Goal: Task Accomplishment & Management: Complete application form

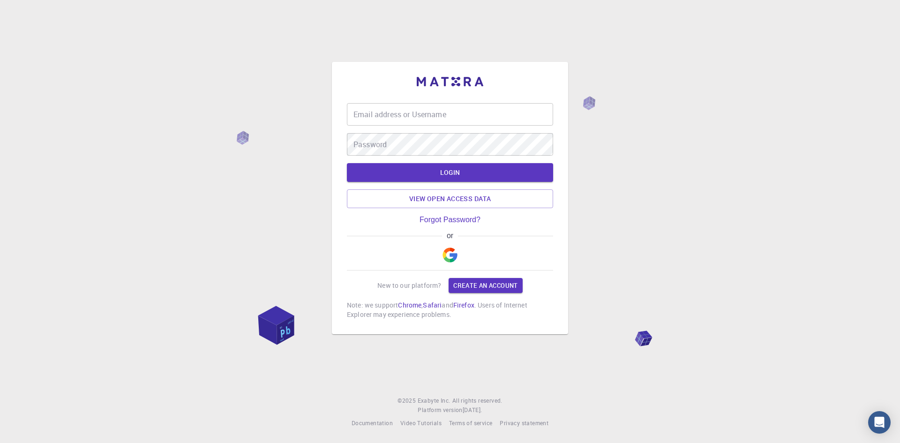
click at [484, 266] on div "Email address or Username Email address or Username Password Password LOGIN Vie…" at bounding box center [450, 211] width 206 height 216
click at [484, 278] on link "Create an account" at bounding box center [486, 285] width 74 height 15
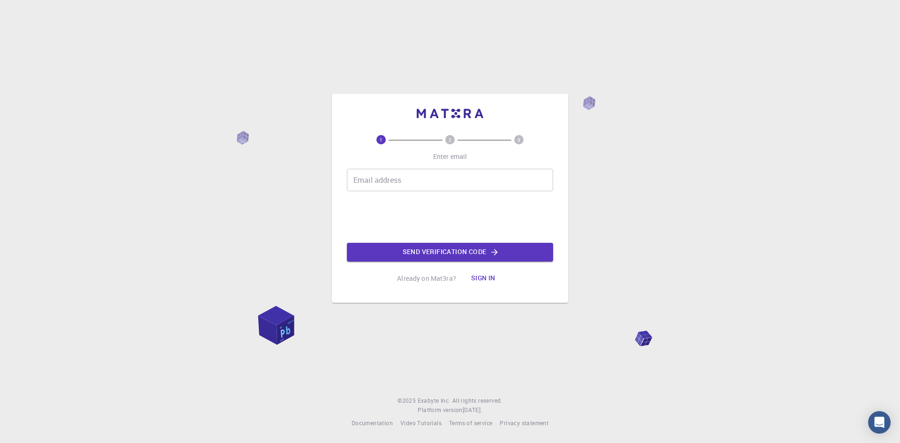
click at [357, 180] on input "Email address" at bounding box center [450, 180] width 206 height 23
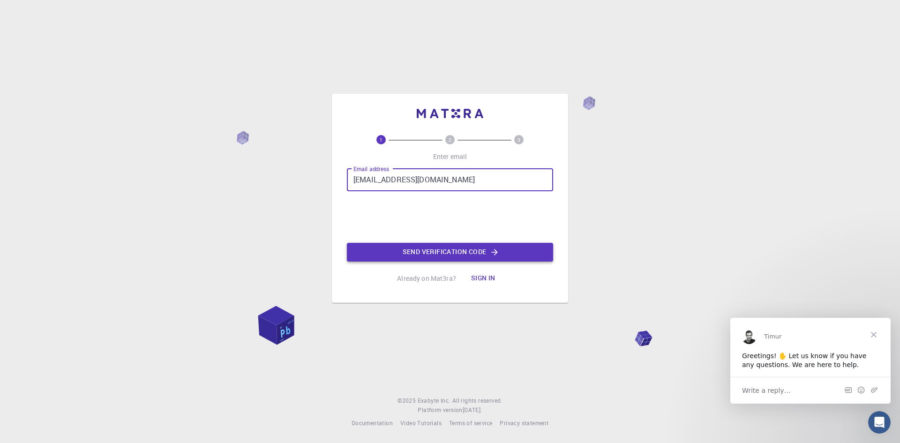
type input "[EMAIL_ADDRESS][DOMAIN_NAME]"
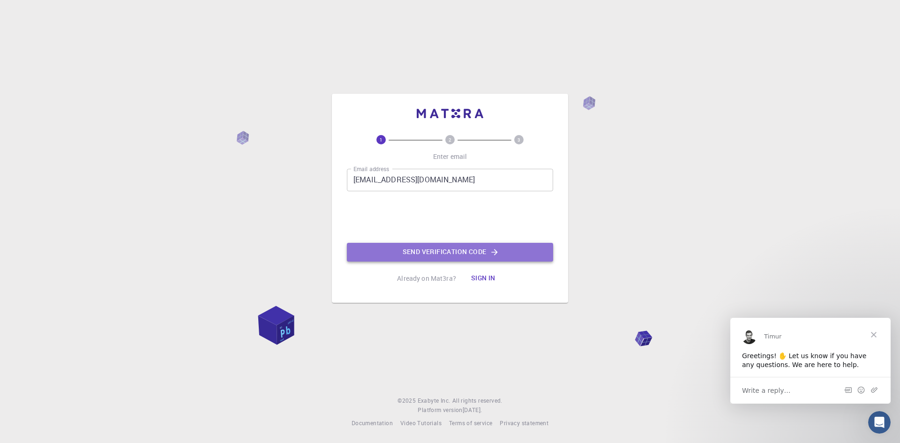
click at [431, 260] on button "Send verification code" at bounding box center [450, 252] width 206 height 19
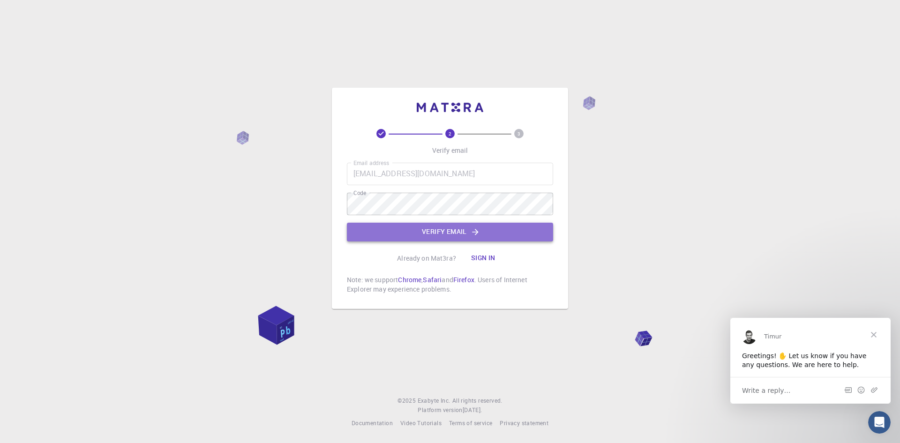
click at [439, 231] on button "Verify email" at bounding box center [450, 232] width 206 height 19
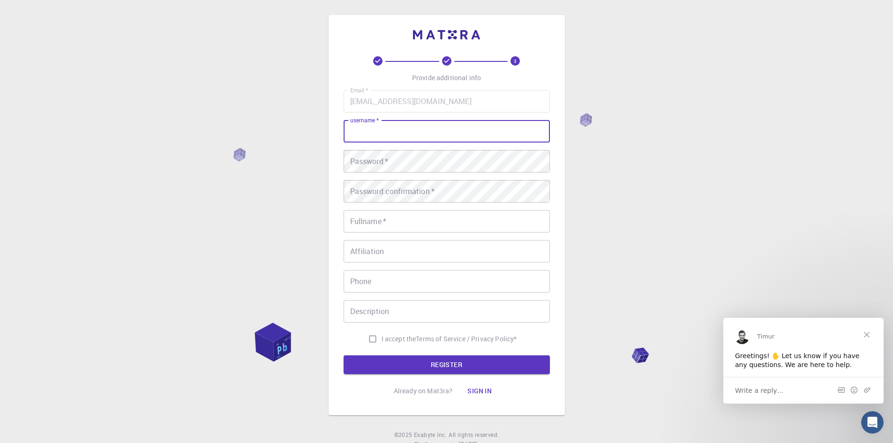
click at [355, 133] on input "username   *" at bounding box center [447, 131] width 206 height 23
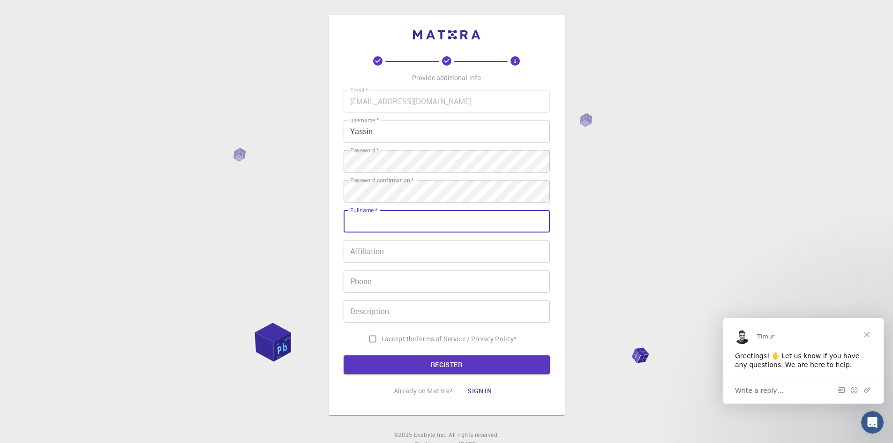
click at [377, 223] on input "Fullname   *" at bounding box center [447, 221] width 206 height 23
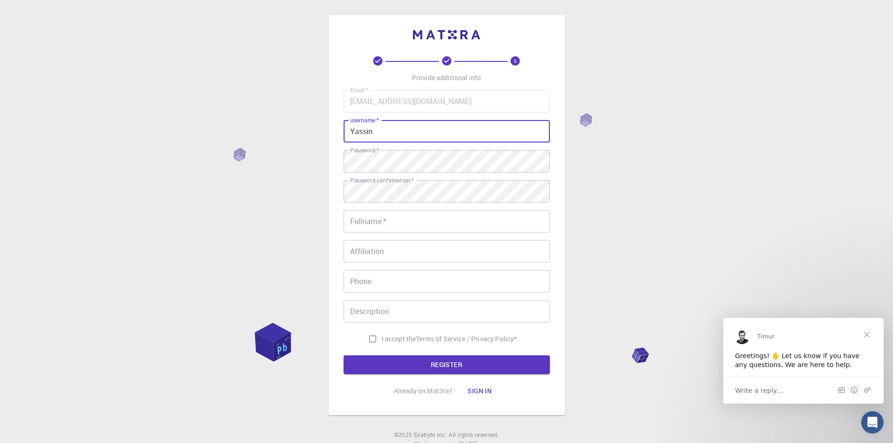
click at [376, 130] on input "Yassin" at bounding box center [447, 131] width 206 height 23
type input "Y"
type input "Kupapasa"
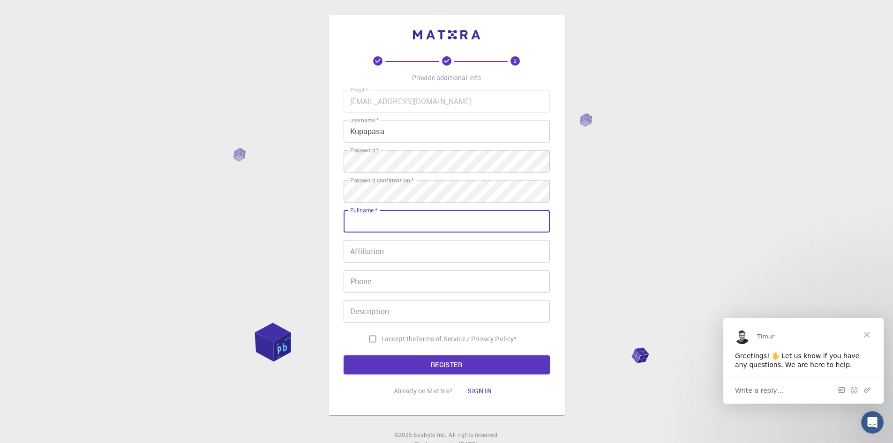
click at [387, 220] on input "Fullname   *" at bounding box center [447, 221] width 206 height 23
type input "[PERSON_NAME]"
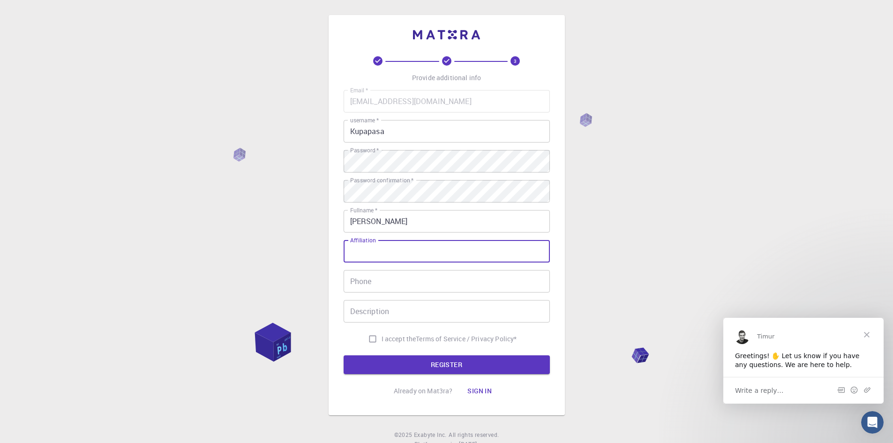
click at [364, 258] on input "Affiliation" at bounding box center [447, 251] width 206 height 23
type input "kupapasa"
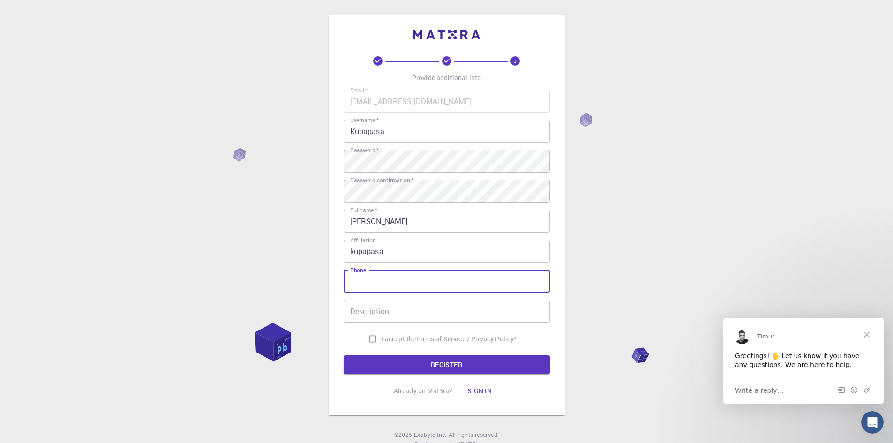
click at [384, 287] on input "Phone" at bounding box center [447, 281] width 206 height 23
type input "0674999222"
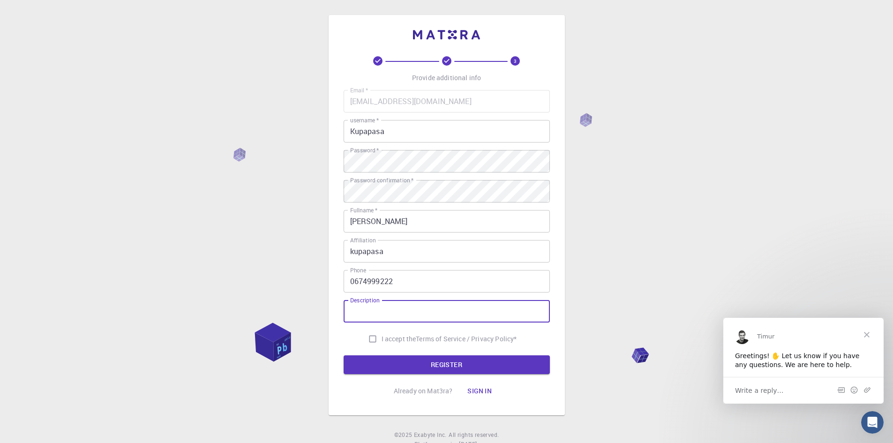
click at [366, 314] on input "Description" at bounding box center [447, 311] width 206 height 23
type input "design"
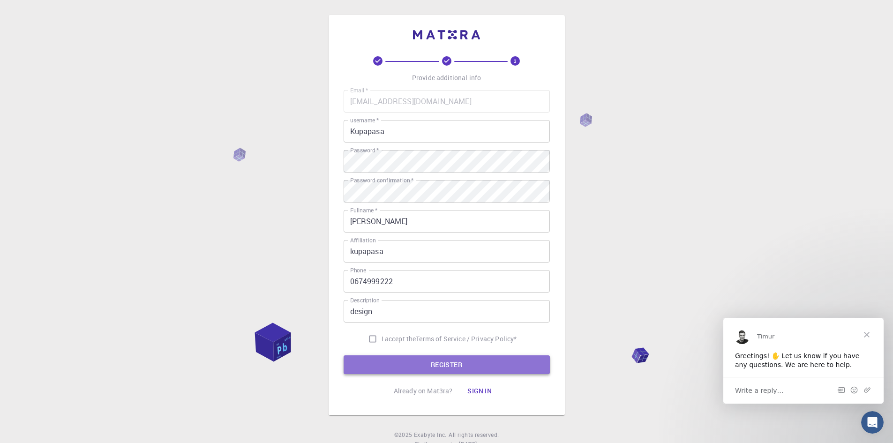
click at [425, 362] on button "REGISTER" at bounding box center [447, 364] width 206 height 19
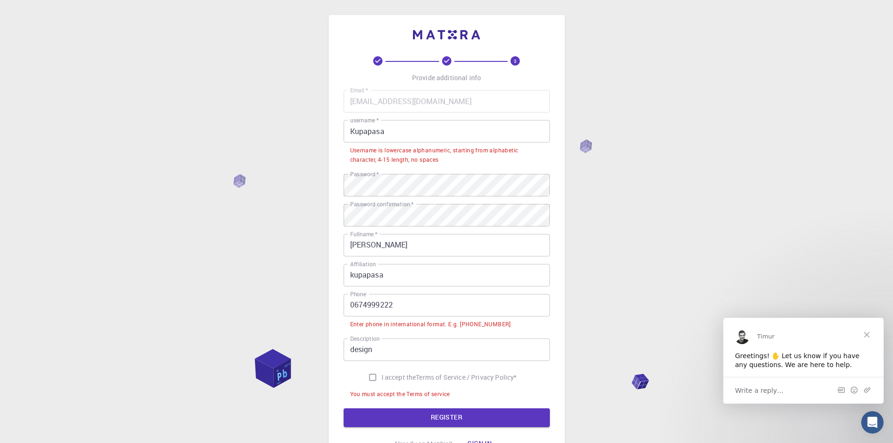
click at [352, 305] on input "0674999222" at bounding box center [447, 305] width 206 height 23
click at [353, 305] on input "0674999222" at bounding box center [447, 305] width 206 height 23
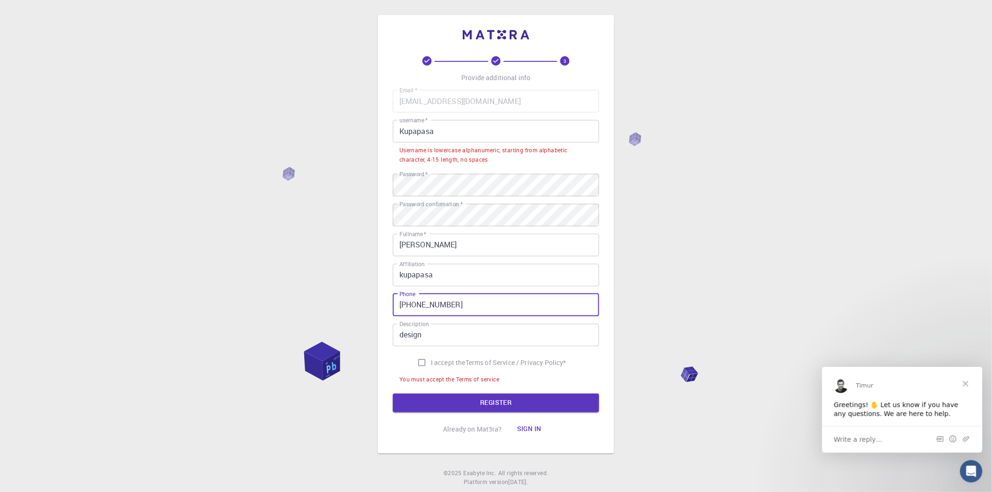
type input "[PHONE_NUMBER]"
click at [418, 363] on input "I accept the Terms of Service / Privacy Policy *" at bounding box center [422, 363] width 18 height 18
checkbox input "true"
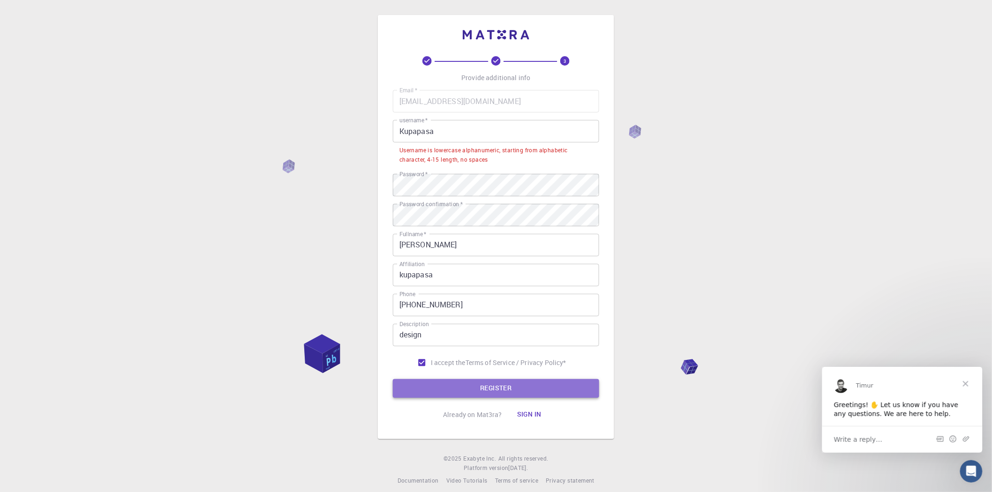
click at [448, 382] on button "REGISTER" at bounding box center [496, 388] width 206 height 19
click at [474, 390] on button "REGISTER" at bounding box center [496, 388] width 206 height 19
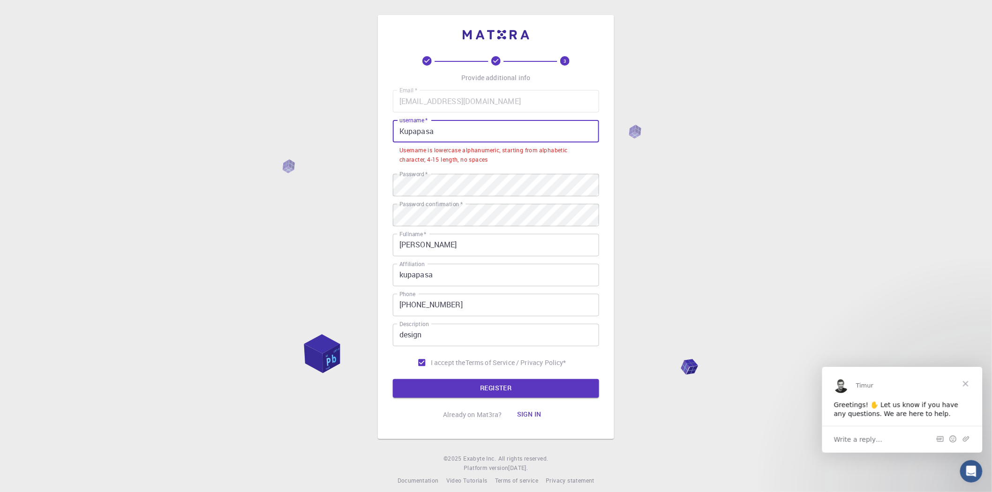
click at [437, 132] on input "Kupapasa" at bounding box center [496, 131] width 206 height 23
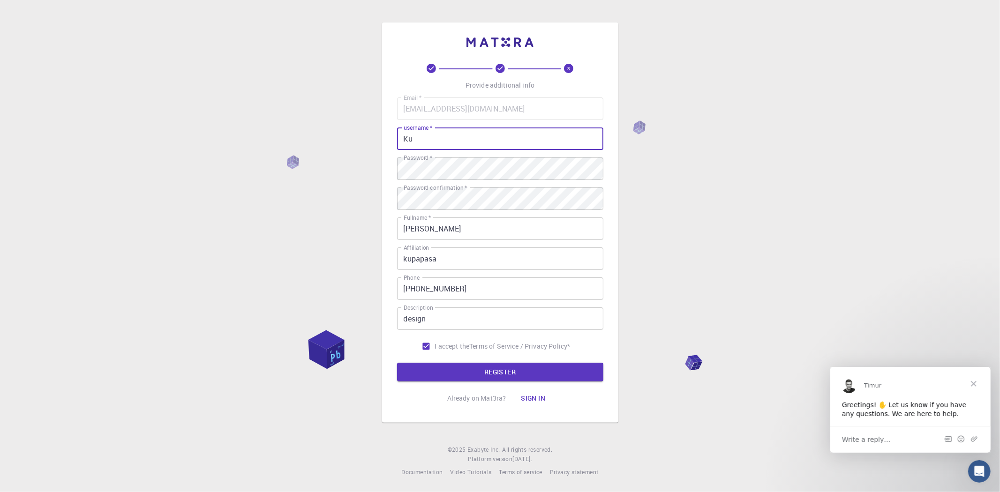
type input "K"
type input "h"
type input "HGT"
click at [492, 370] on button "REGISTER" at bounding box center [500, 372] width 206 height 19
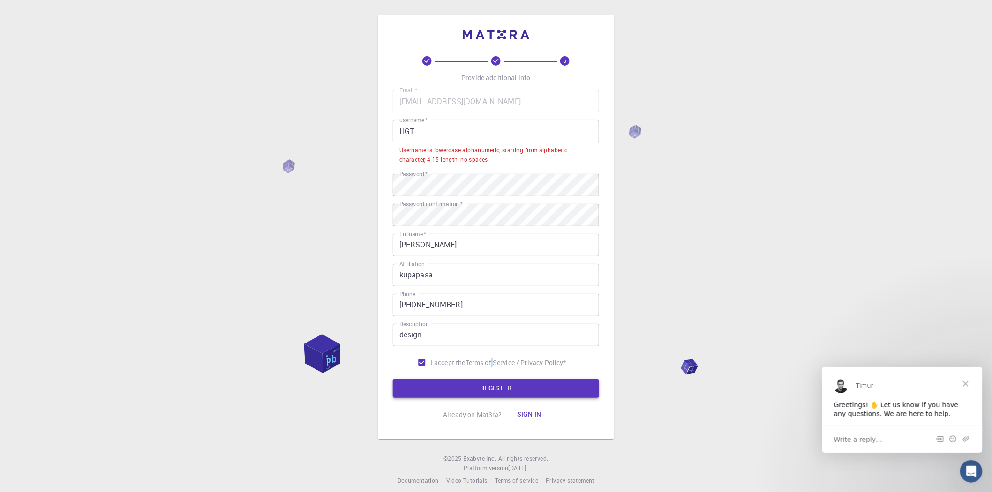
click at [492, 370] on label "I accept the Terms of Service / Privacy Policy *" at bounding box center [489, 363] width 153 height 18
click at [431, 370] on input "I accept the Terms of Service / Privacy Policy *" at bounding box center [422, 363] width 18 height 18
checkbox input "false"
click at [414, 129] on input "HGT" at bounding box center [496, 131] width 206 height 23
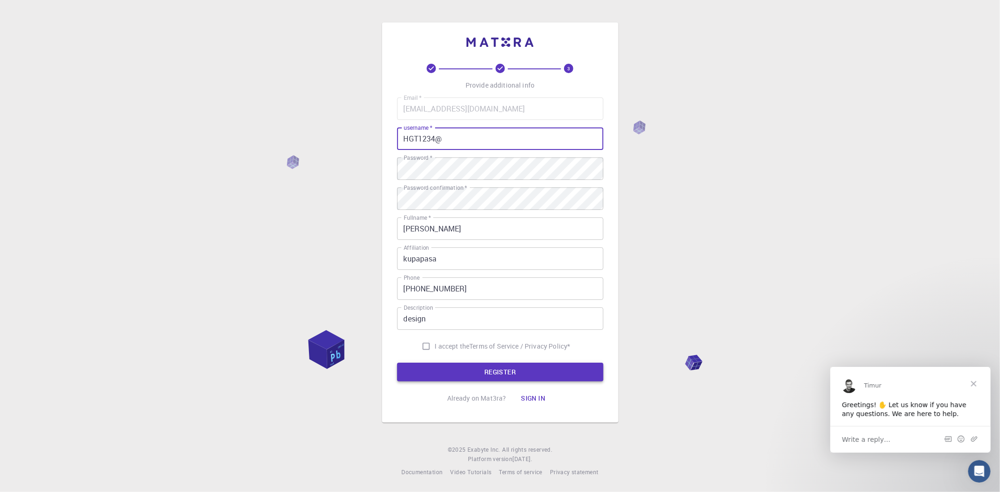
click at [517, 373] on button "REGISTER" at bounding box center [500, 372] width 206 height 19
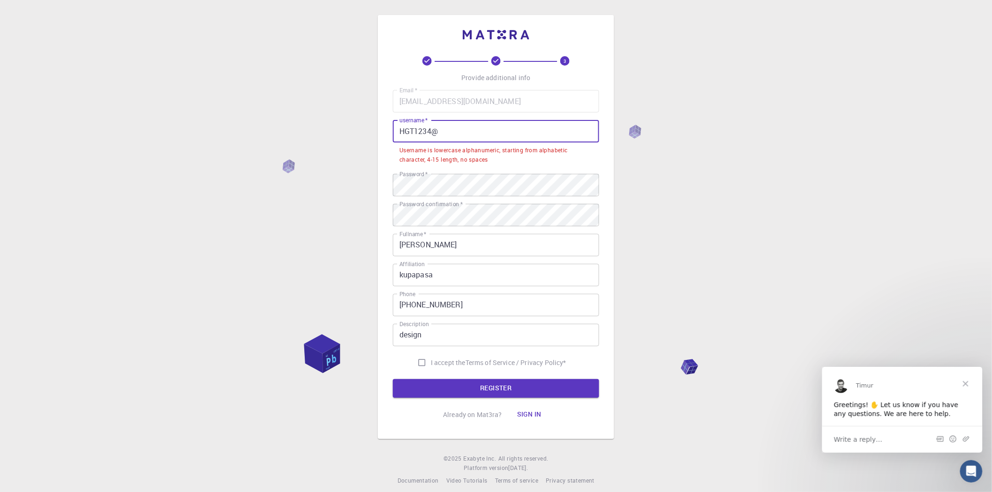
click at [440, 129] on input "HGT1234@" at bounding box center [496, 131] width 206 height 23
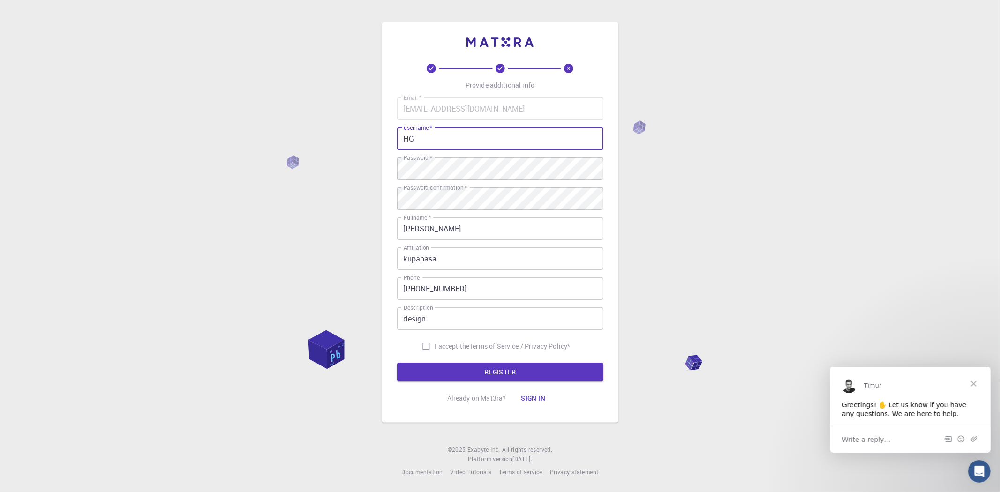
type input "H"
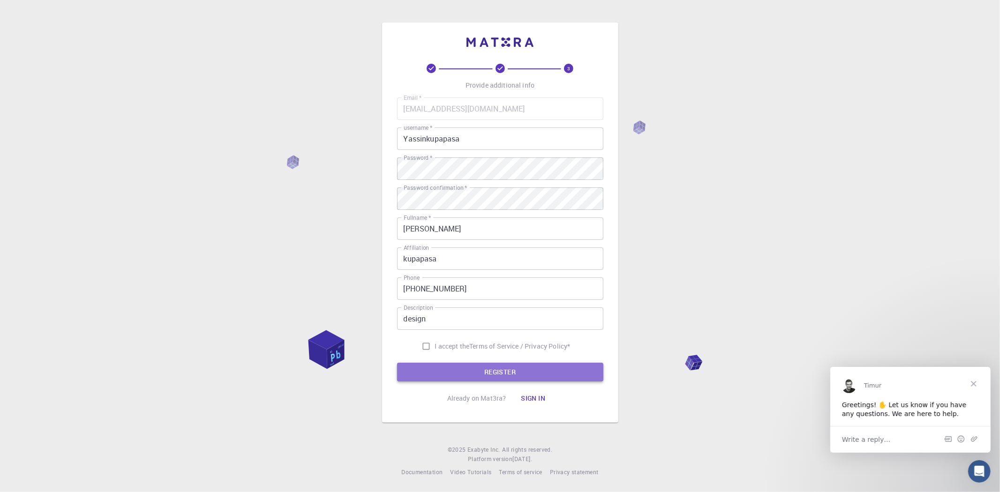
click at [448, 363] on button "REGISTER" at bounding box center [500, 372] width 206 height 19
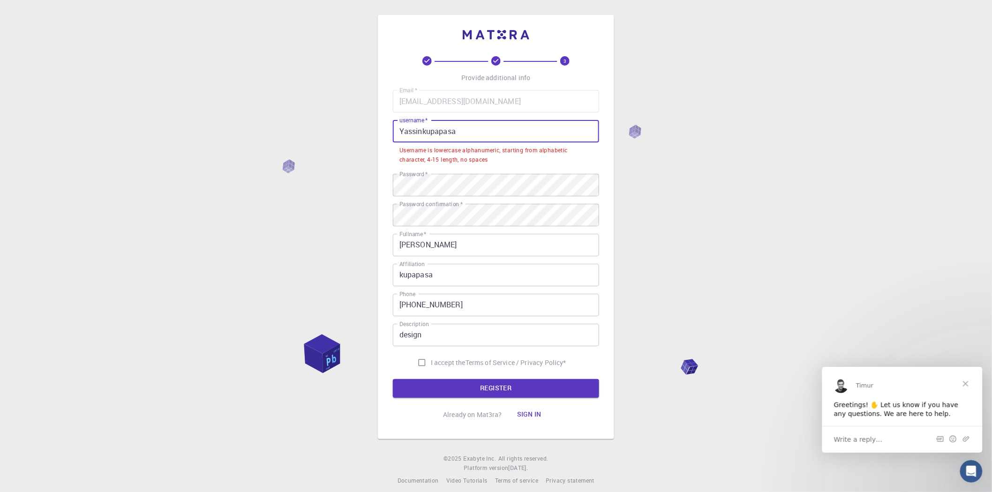
click at [457, 135] on input "Yassinkupapasa" at bounding box center [496, 131] width 206 height 23
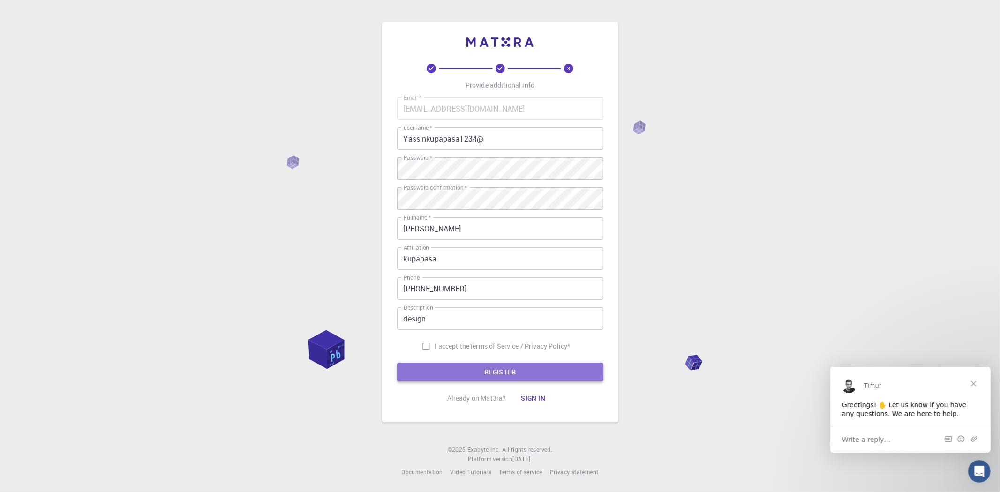
click at [487, 373] on button "REGISTER" at bounding box center [500, 372] width 206 height 19
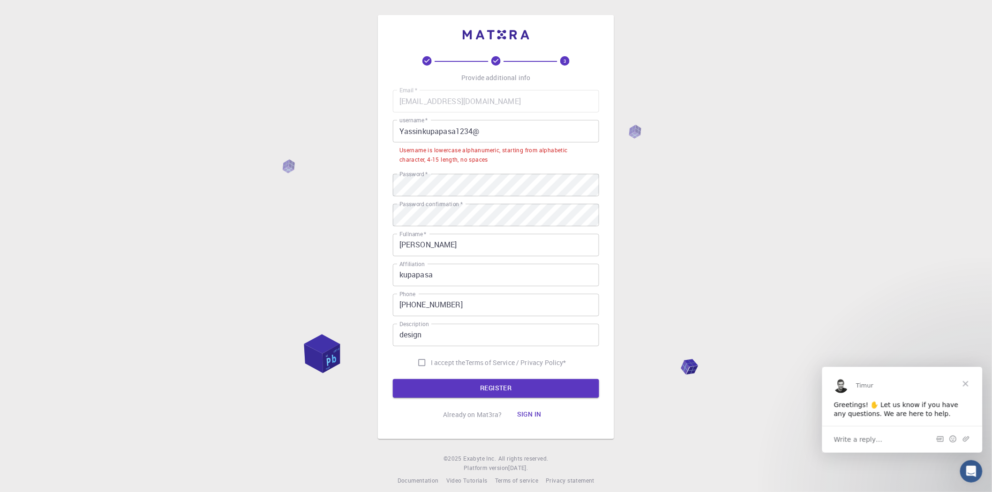
click at [402, 132] on input "Yassinkupapasa1234@" at bounding box center [496, 131] width 206 height 23
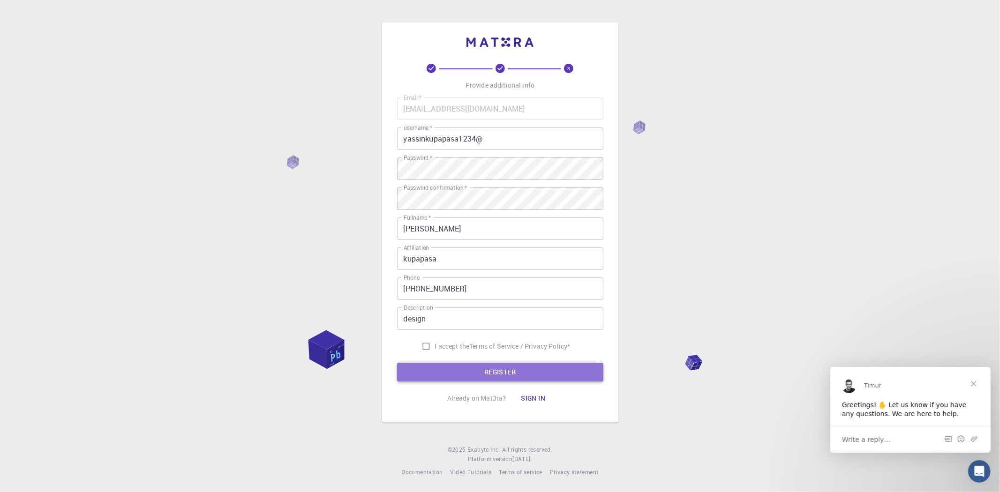
click at [491, 380] on button "REGISTER" at bounding box center [500, 372] width 206 height 19
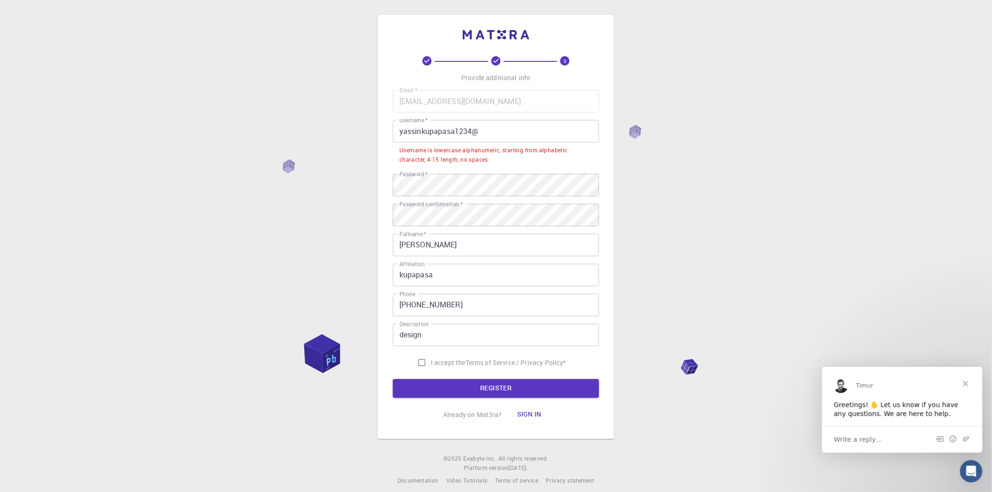
click at [422, 129] on input "yassinkupapasa1234@" at bounding box center [496, 131] width 206 height 23
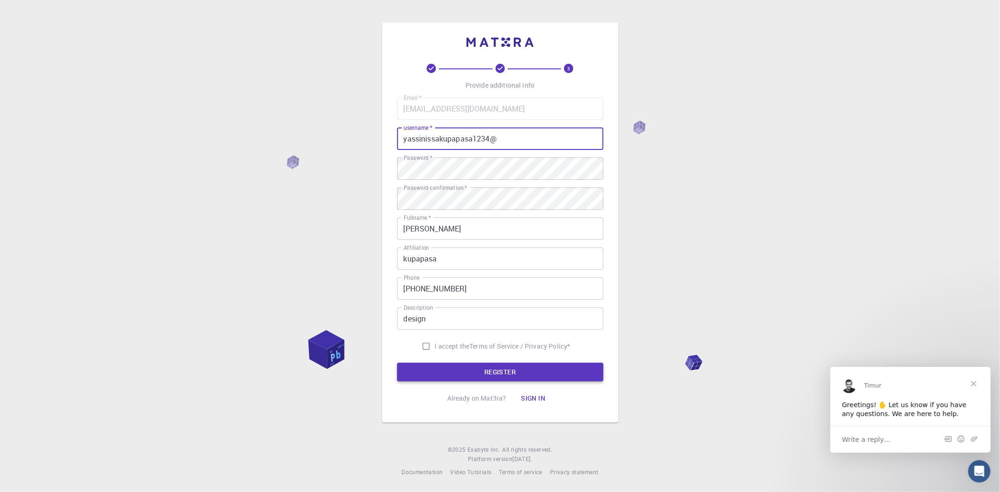
type input "yassinissakupapasa1234@"
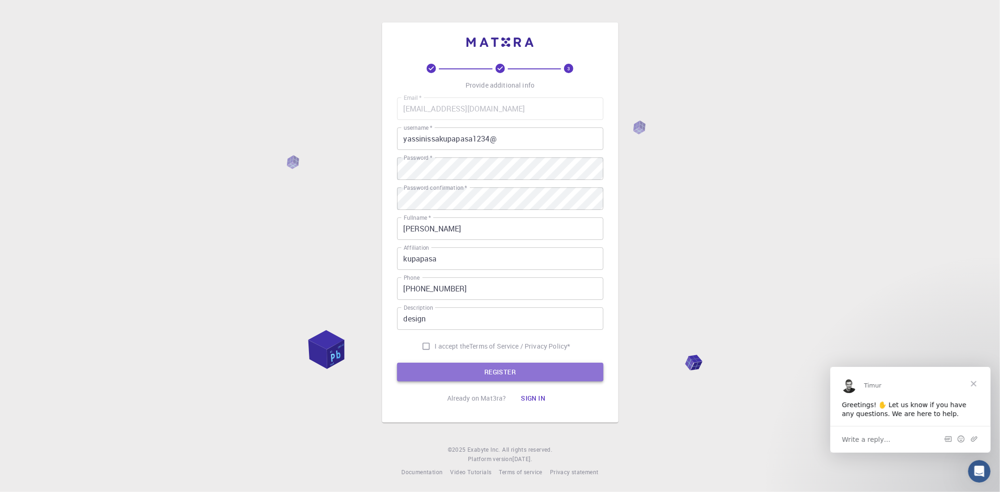
click at [491, 371] on button "REGISTER" at bounding box center [500, 372] width 206 height 19
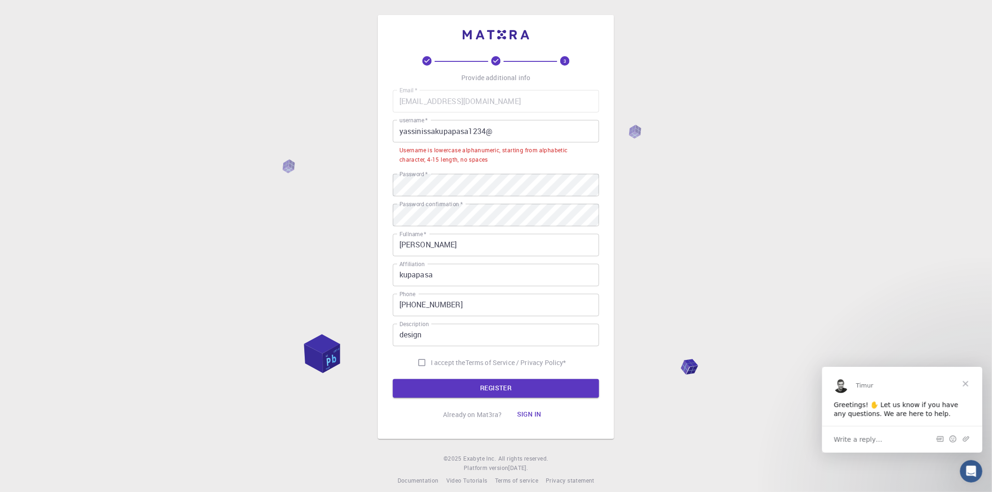
click at [859, 438] on span "Write a reply…" at bounding box center [858, 439] width 49 height 12
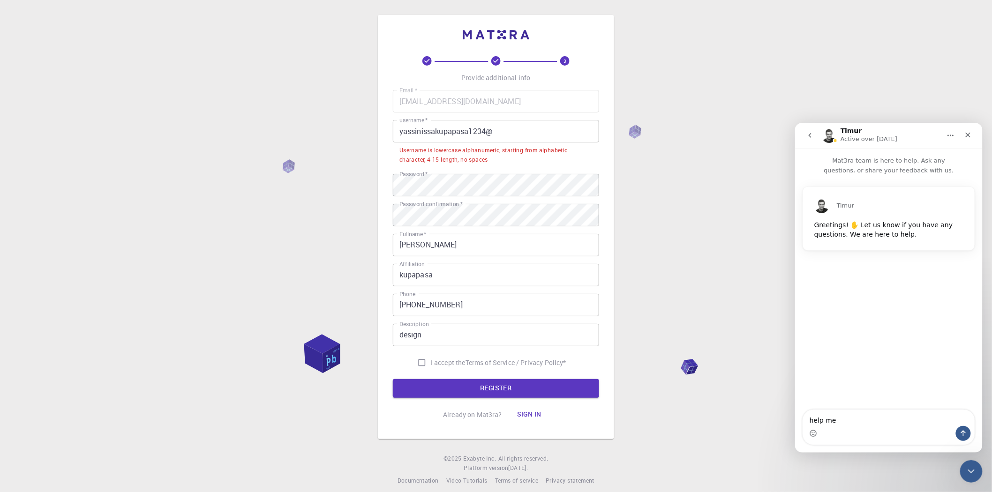
type textarea "help me"
click at [900, 438] on button "Send a message…" at bounding box center [963, 433] width 15 height 15
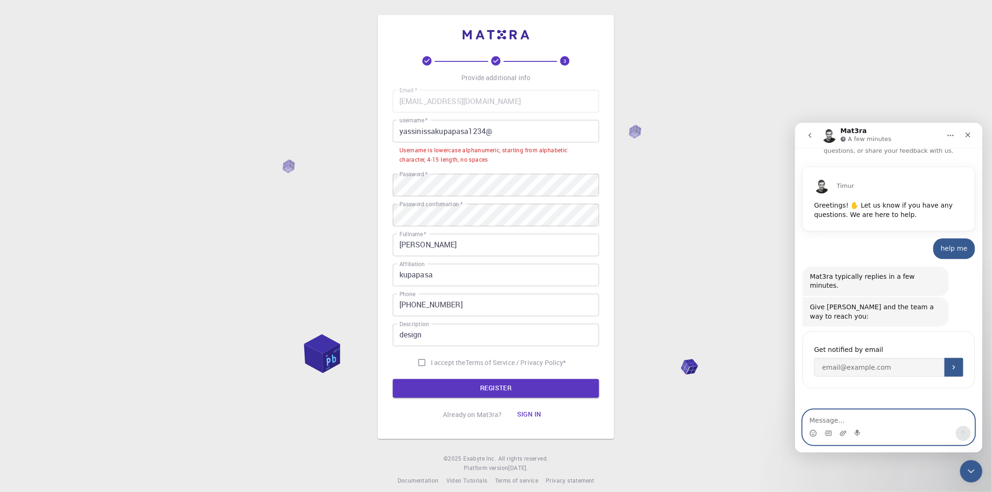
scroll to position [20, 0]
click at [859, 420] on textarea "example of usernamer" at bounding box center [889, 418] width 172 height 16
click at [871, 421] on textarea "example of usenamer" at bounding box center [889, 418] width 172 height 16
type textarea "example of usename"
click at [900, 433] on icon "Send a message…" at bounding box center [963, 434] width 8 height 8
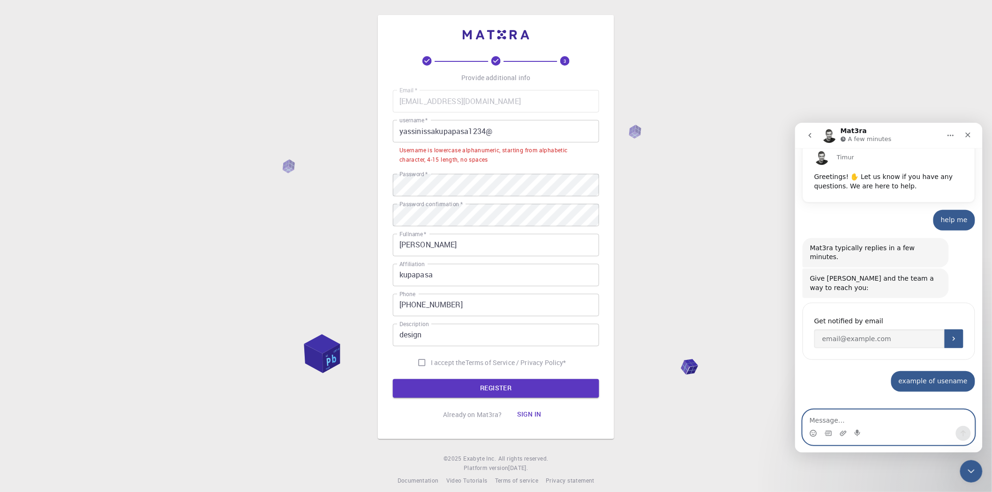
scroll to position [48, 0]
drag, startPoint x: 844, startPoint y: 321, endPoint x: 920, endPoint y: 359, distance: 84.5
click at [900, 359] on div "Timur Greetings! ✋ Let us know if you have any questions. We are here to help. …" at bounding box center [888, 270] width 173 height 265
click at [900, 377] on div "example of usename" at bounding box center [932, 381] width 69 height 9
drag, startPoint x: 125, startPoint y: 236, endPoint x: 737, endPoint y: 320, distance: 617.7
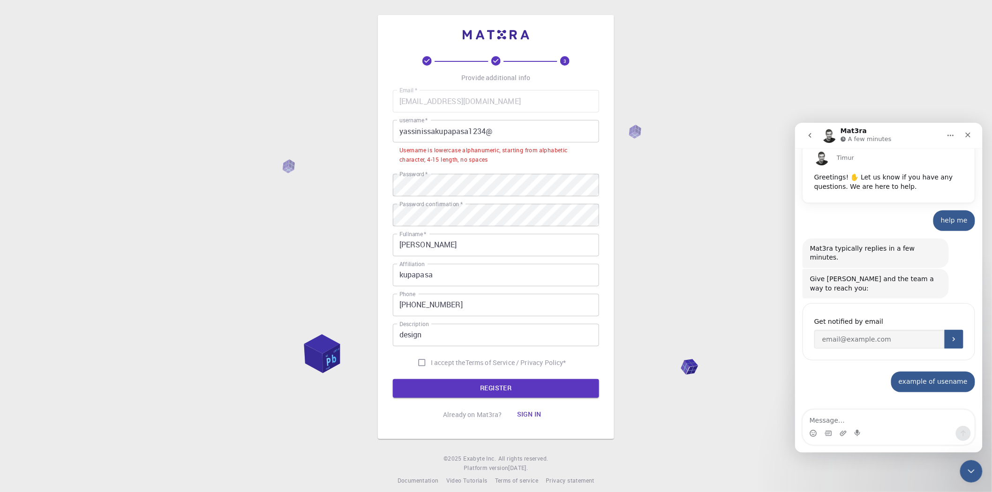
click at [737, 320] on div "3 Provide additional info Email   * [EMAIL_ADDRESS][DOMAIN_NAME] Email   * user…" at bounding box center [496, 250] width 992 height 501
click at [843, 330] on input "Enter your email" at bounding box center [879, 339] width 130 height 19
click at [900, 335] on icon "Submit" at bounding box center [954, 339] width 8 height 8
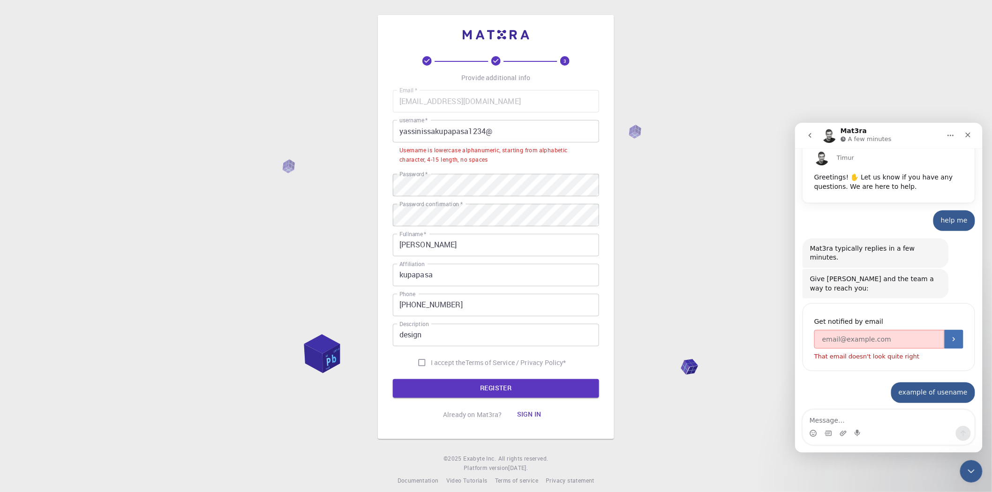
scroll to position [59, 0]
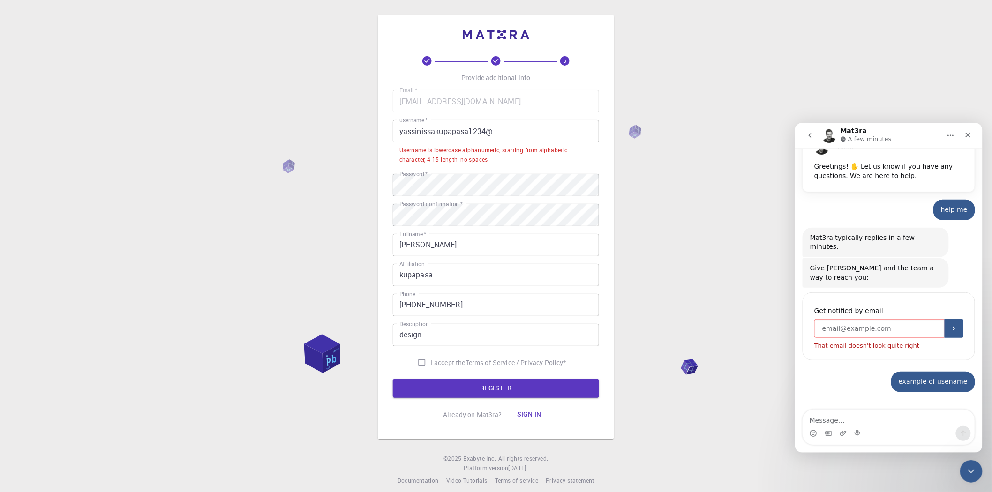
click at [821, 319] on input "Enter your email" at bounding box center [879, 328] width 130 height 19
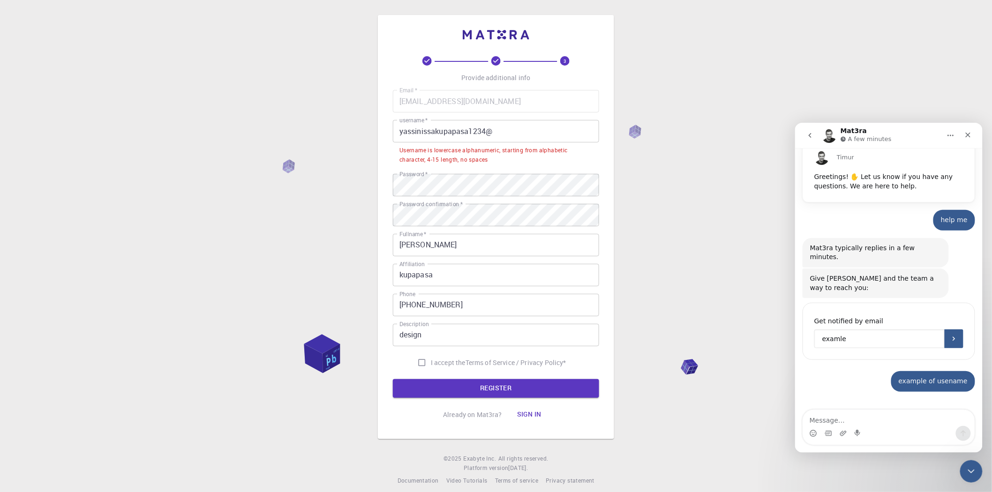
scroll to position [48, 0]
type input "example of username"
click at [900, 330] on button "Submit" at bounding box center [953, 339] width 19 height 19
click at [900, 329] on button "Submit" at bounding box center [953, 338] width 19 height 19
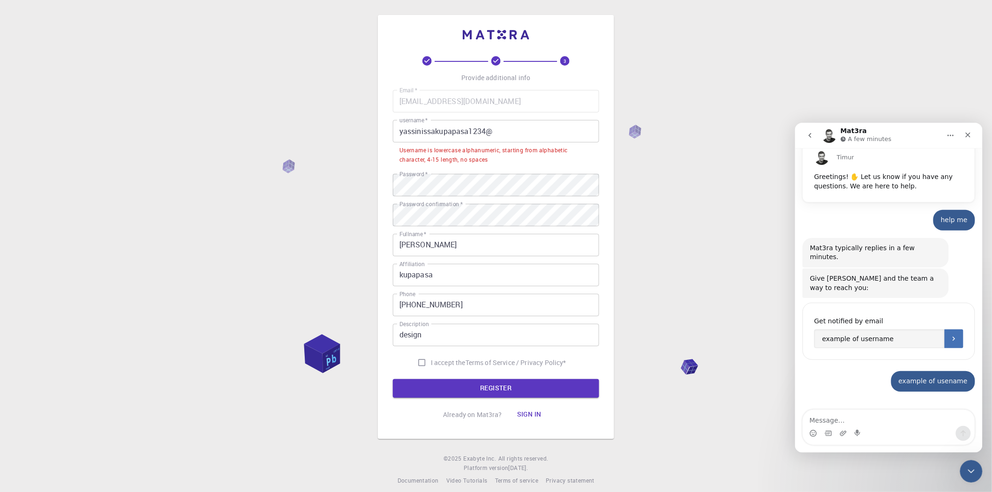
scroll to position [59, 0]
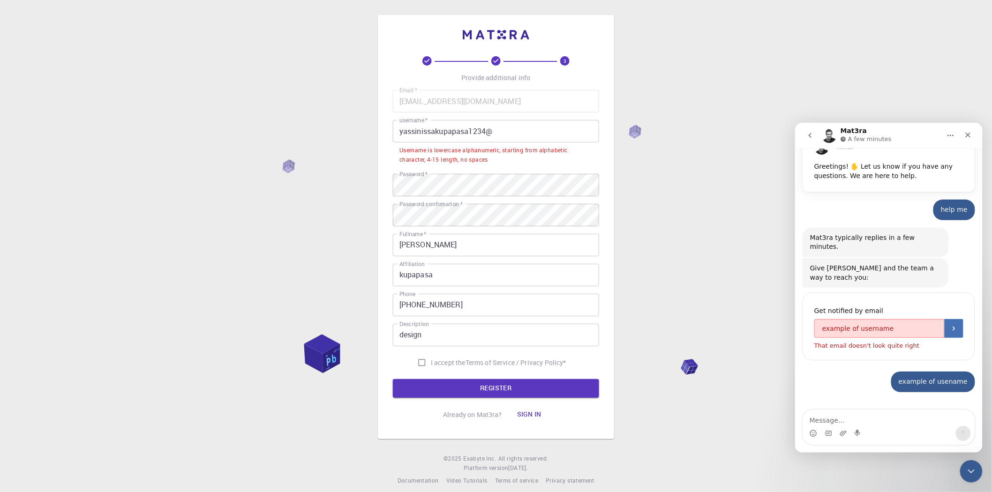
click at [900, 338] on div "That email doesn't look quite right" at bounding box center [888, 343] width 149 height 11
click at [900, 319] on button "Submit" at bounding box center [953, 328] width 19 height 19
click at [838, 423] on textarea "Message…" at bounding box center [889, 418] width 172 height 16
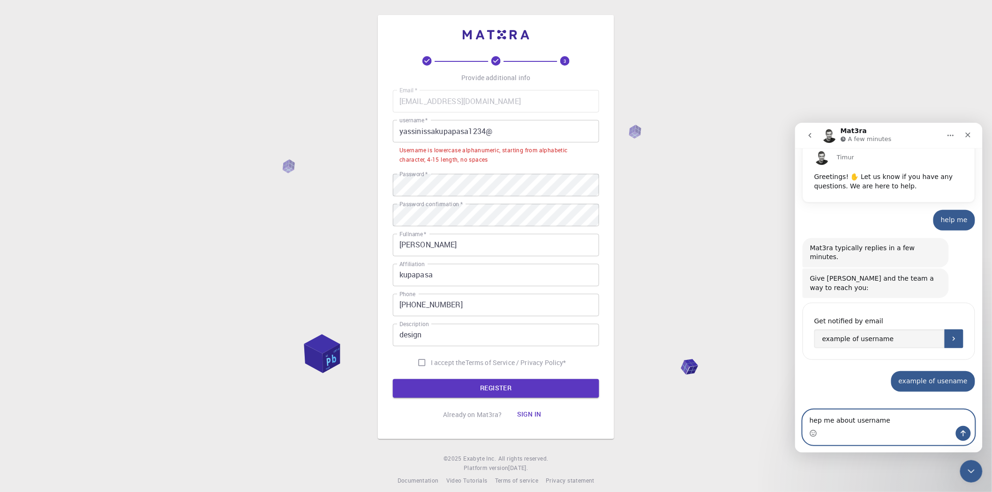
scroll to position [48, 0]
type textarea "hep me about username how to write"
click at [900, 430] on icon "Send a message…" at bounding box center [963, 434] width 8 height 8
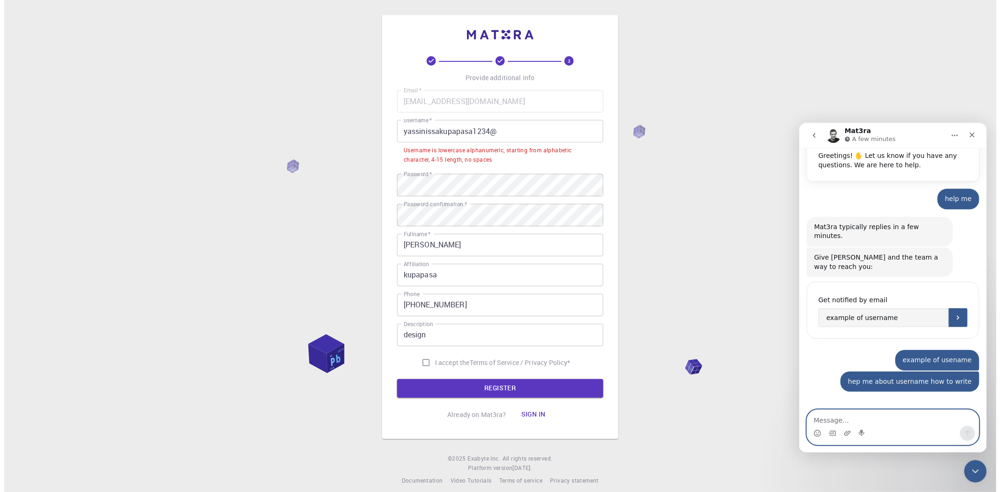
scroll to position [69, 0]
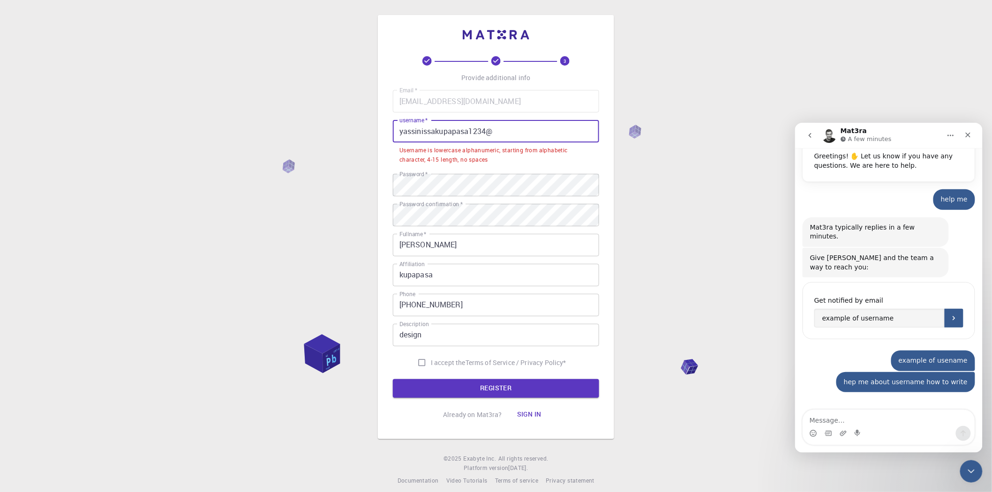
click at [493, 132] on input "yassinissakupapasa1234@" at bounding box center [496, 131] width 206 height 23
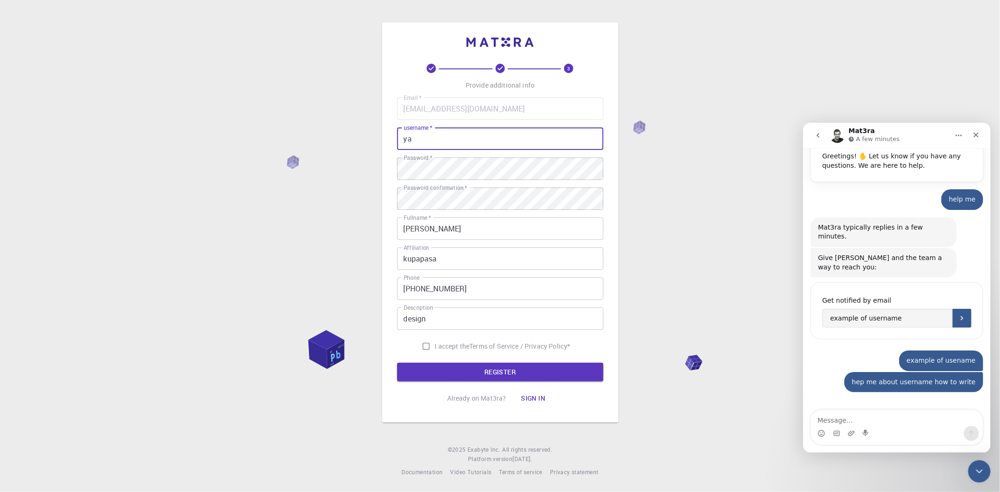
type input "y"
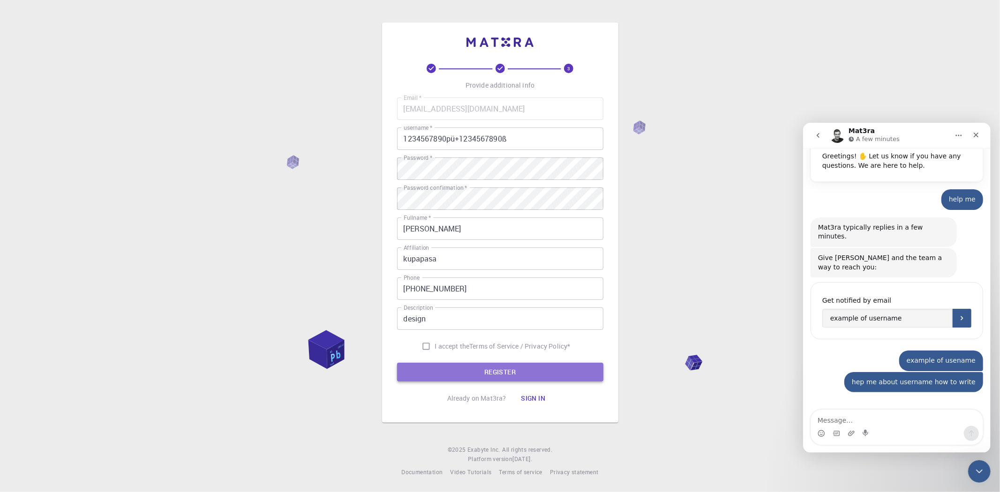
click at [478, 368] on button "REGISTER" at bounding box center [500, 372] width 206 height 19
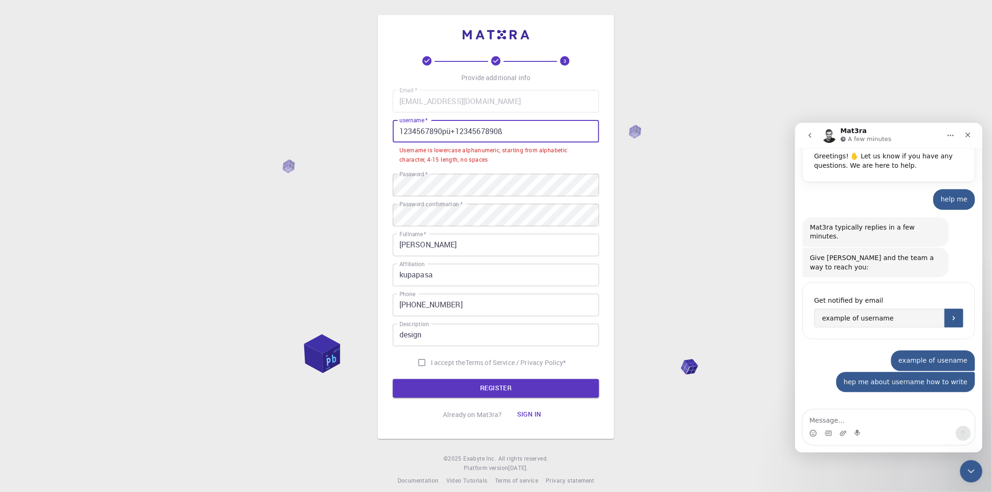
click at [513, 130] on input "1234567890pü+1234567890ß" at bounding box center [496, 131] width 206 height 23
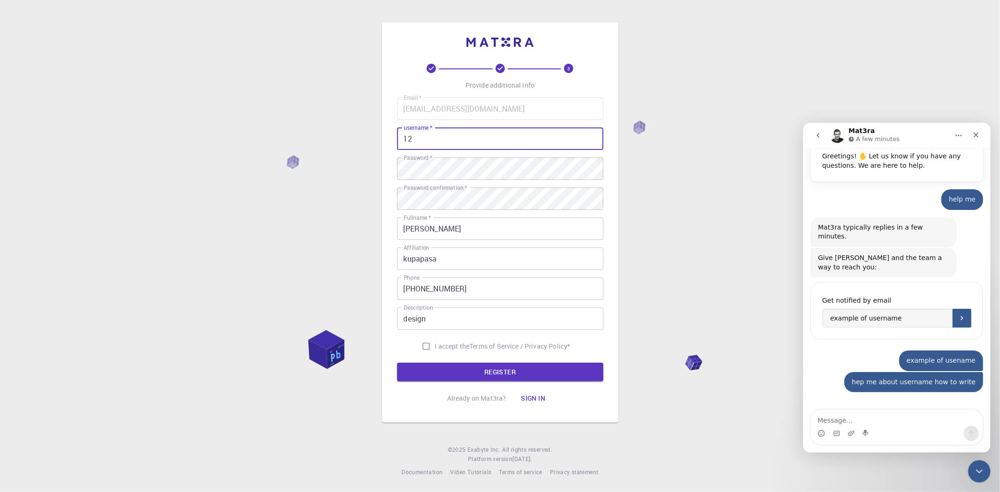
type input "1"
click at [900, 131] on icon "Close" at bounding box center [976, 135] width 8 height 8
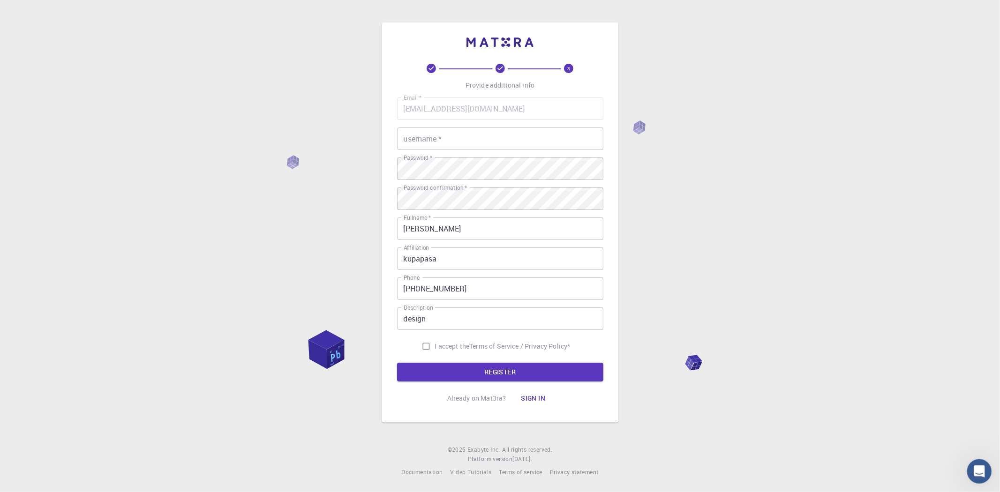
click at [900, 443] on div "Open Intercom Messenger" at bounding box center [978, 470] width 31 height 31
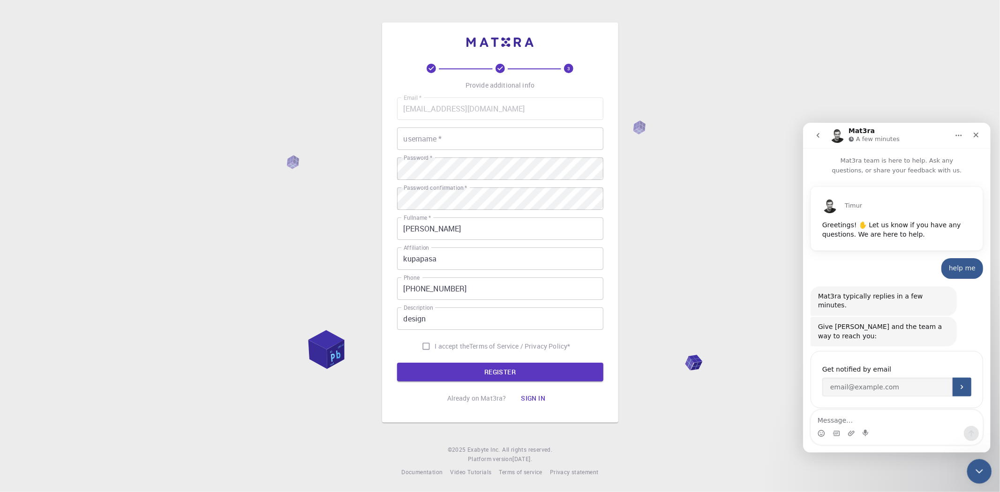
scroll to position [69, 0]
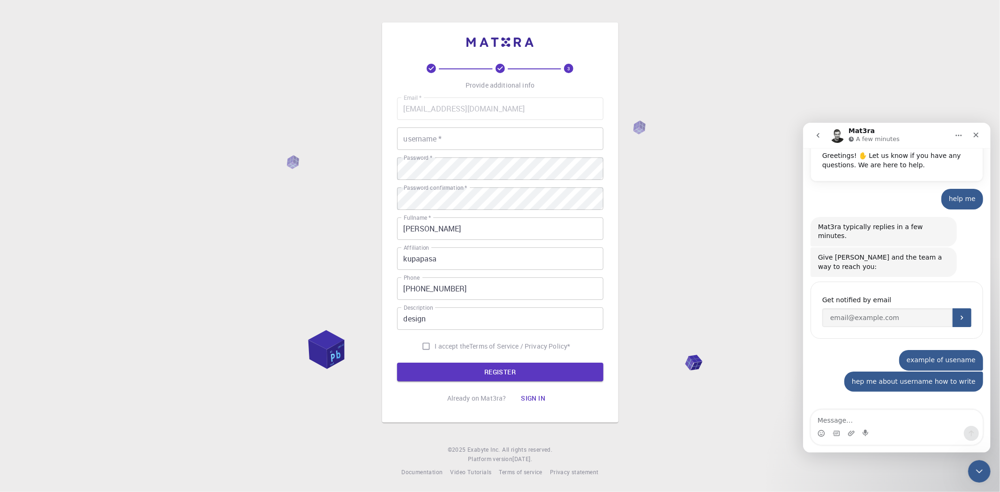
drag, startPoint x: 893, startPoint y: 401, endPoint x: 892, endPoint y: 396, distance: 5.2
click at [892, 401] on div "Waiting for a teammate" at bounding box center [897, 414] width 188 height 26
click at [892, 411] on div "Waiting for a teammate" at bounding box center [896, 415] width 169 height 8
drag, startPoint x: 892, startPoint y: 396, endPoint x: 831, endPoint y: 420, distance: 65.5
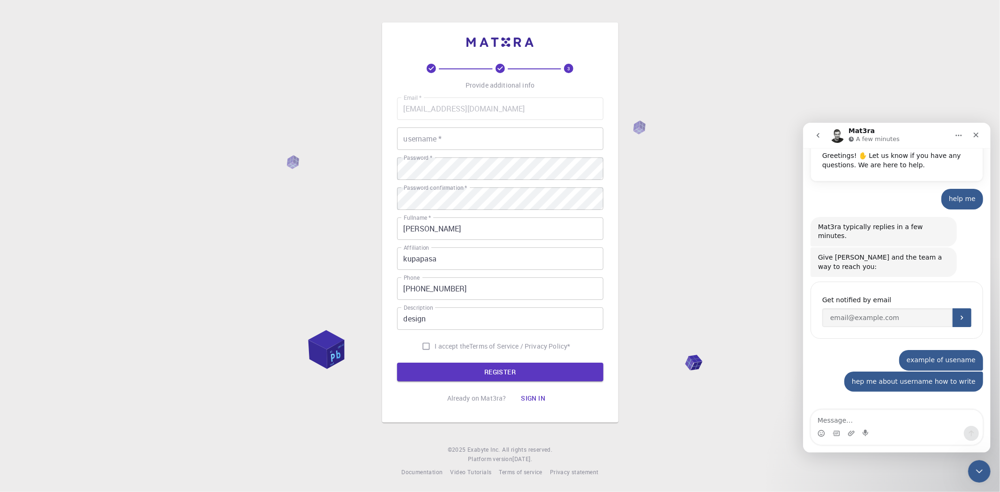
click at [831, 420] on div "Mat3ra team is here to help. Ask any questions, or share your feedback with us.…" at bounding box center [897, 300] width 188 height 305
click at [844, 418] on textarea "Message…" at bounding box center [897, 418] width 172 height 16
click at [900, 421] on textarea "hello" at bounding box center [897, 418] width 172 height 16
type textarea "hello"
click at [900, 433] on icon "Send a message…" at bounding box center [971, 434] width 8 height 8
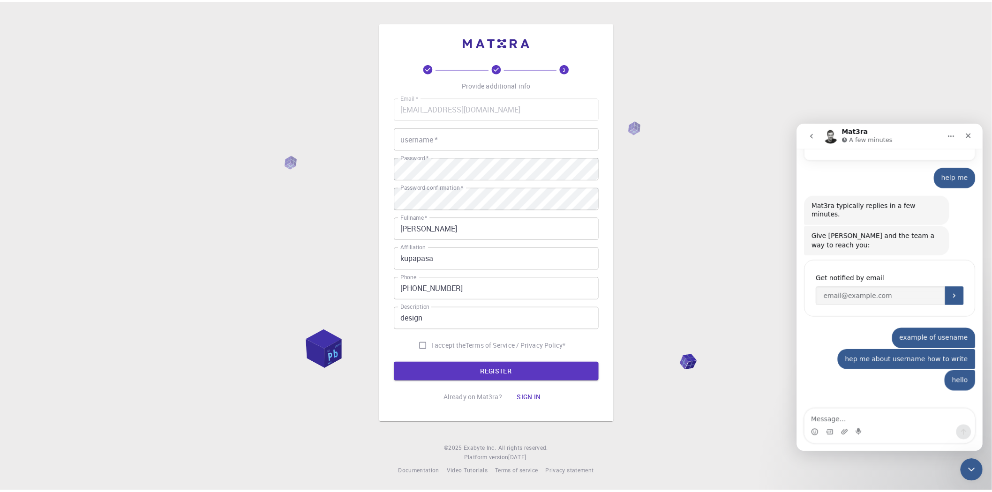
scroll to position [91, 0]
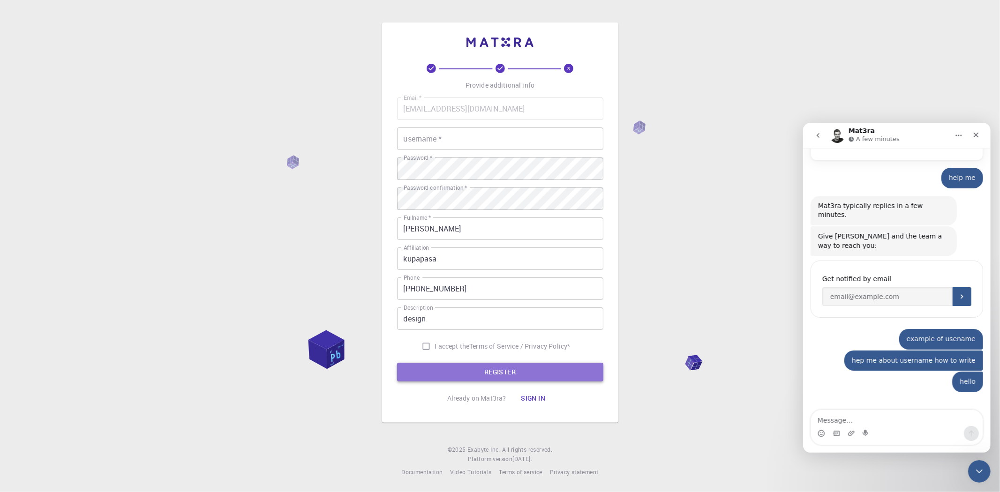
click at [508, 370] on button "REGISTER" at bounding box center [500, 372] width 206 height 19
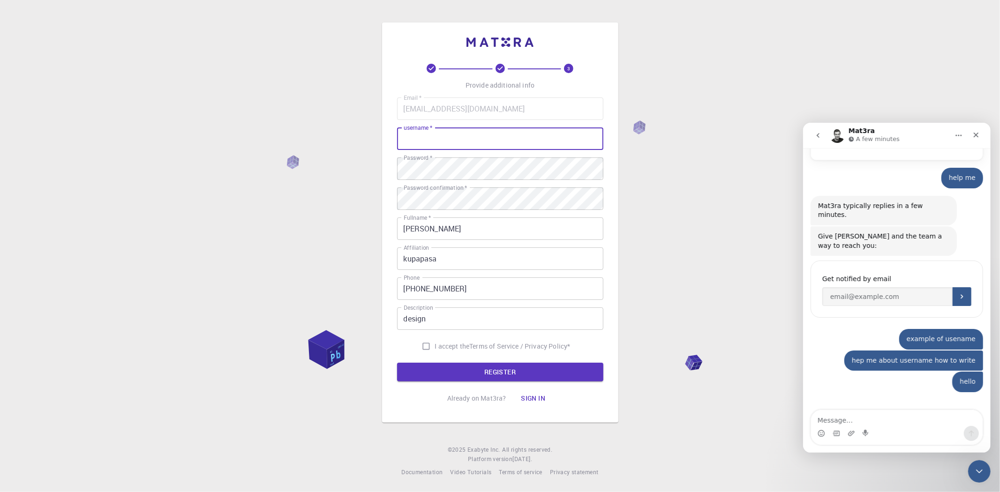
click at [419, 135] on input "username   *" at bounding box center [500, 139] width 206 height 23
click at [406, 137] on input "Kupapasa" at bounding box center [500, 139] width 206 height 23
type input "kupapasa"
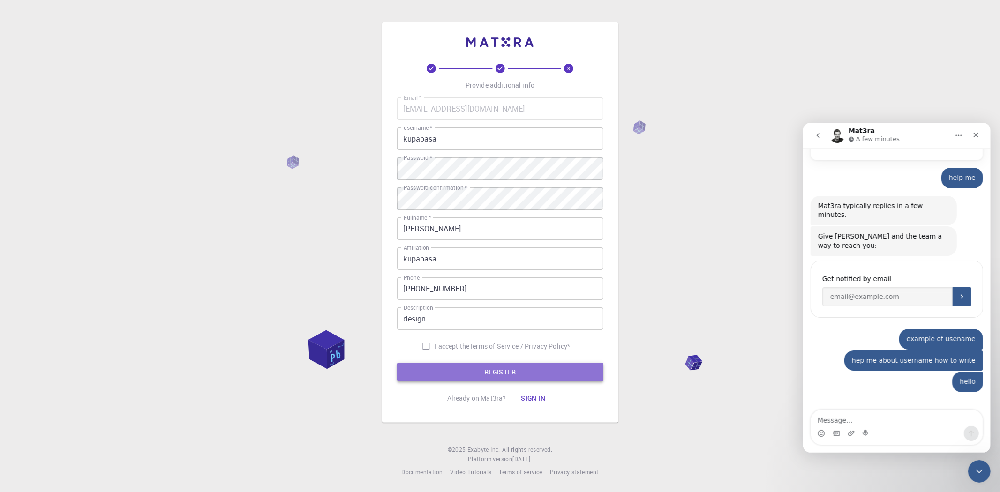
click at [498, 374] on button "REGISTER" at bounding box center [500, 372] width 206 height 19
click at [498, 374] on form "Email   * [EMAIL_ADDRESS][DOMAIN_NAME] Email   * username   * kupapasa username…" at bounding box center [500, 240] width 206 height 284
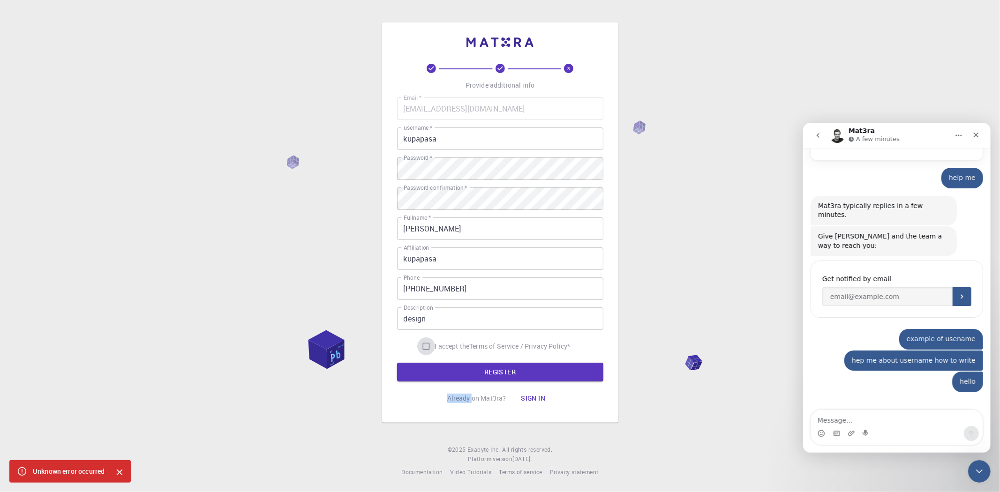
click at [424, 346] on input "I accept the Terms of Service / Privacy Policy *" at bounding box center [426, 347] width 18 height 18
checkbox input "true"
click at [504, 375] on button "REGISTER" at bounding box center [500, 372] width 206 height 19
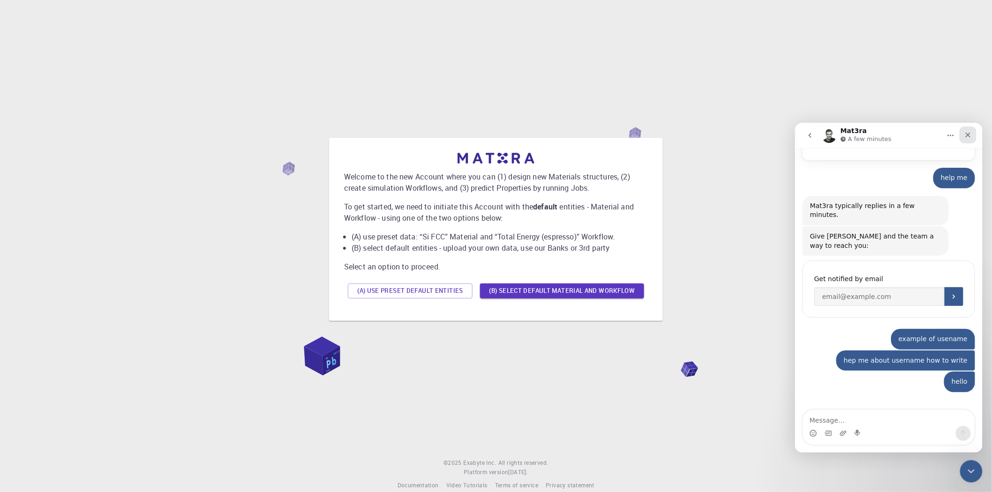
click at [900, 133] on icon "Close" at bounding box center [968, 135] width 8 height 8
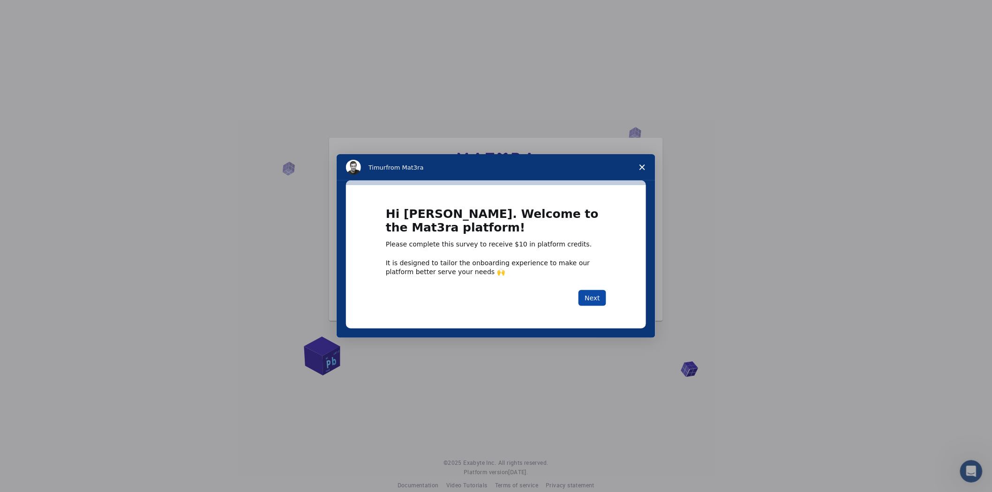
click at [592, 298] on button "Next" at bounding box center [593, 298] width 28 height 16
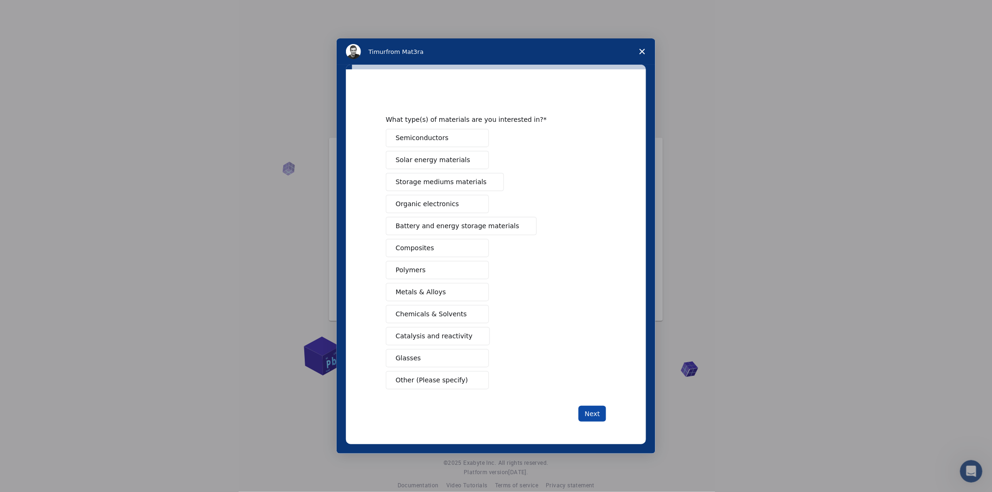
click at [599, 413] on button "Next" at bounding box center [593, 414] width 28 height 16
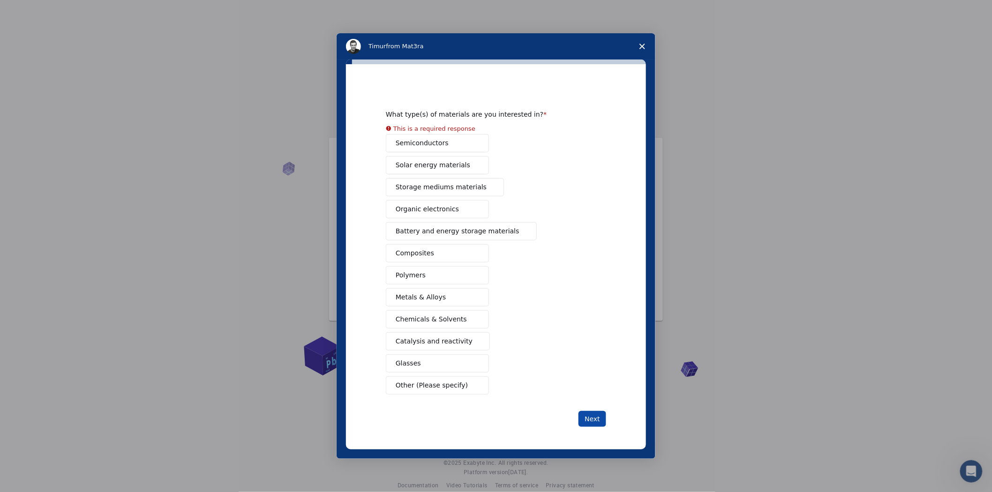
click at [593, 420] on button "Next" at bounding box center [593, 419] width 28 height 16
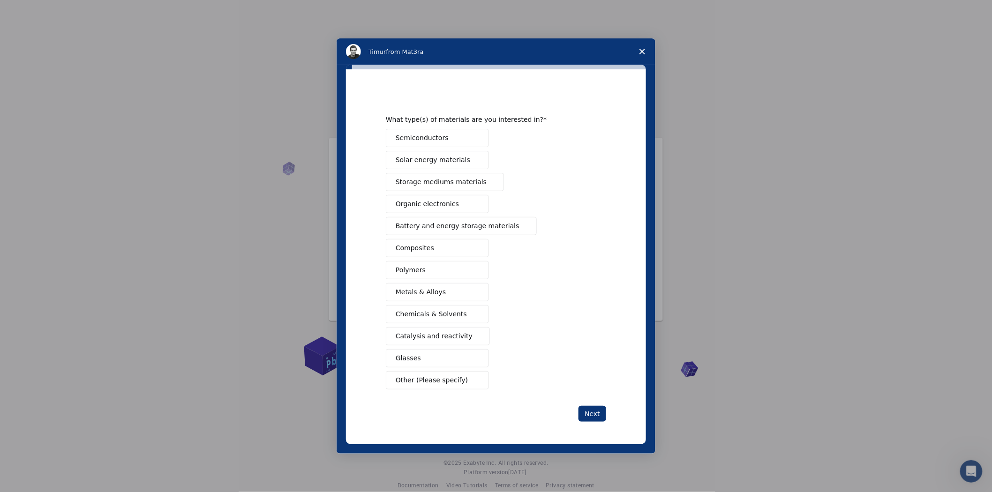
click at [438, 142] on span "Semiconductors" at bounding box center [422, 138] width 53 height 10
click at [438, 162] on span "Solar energy materials" at bounding box center [433, 160] width 75 height 10
click at [441, 174] on button "Storage mediums materials" at bounding box center [445, 182] width 118 height 18
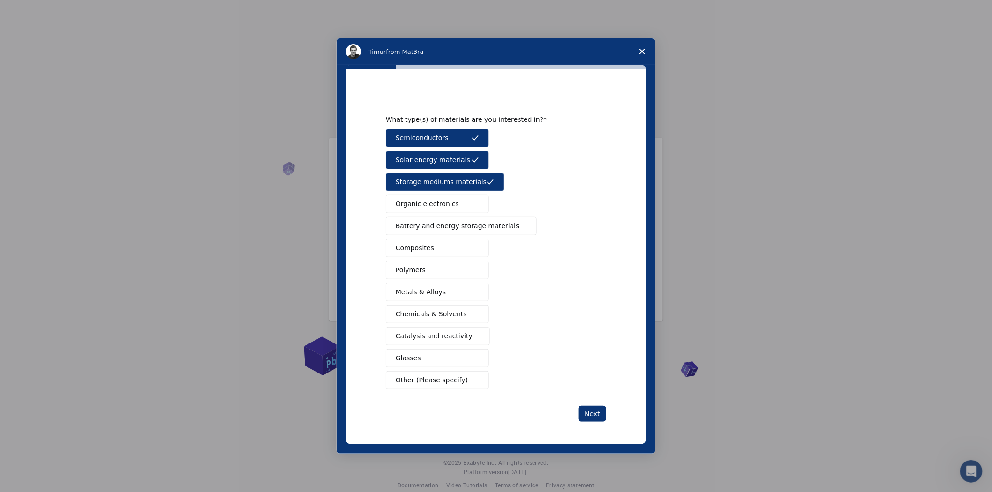
click at [441, 202] on span "Organic electronics" at bounding box center [427, 204] width 63 height 10
click at [442, 226] on span "Battery and energy storage materials" at bounding box center [458, 226] width 124 height 10
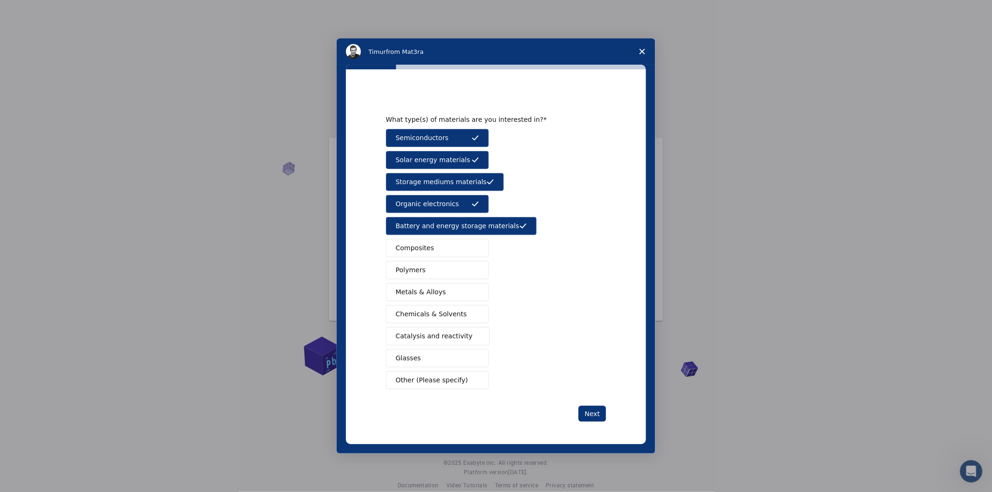
click at [441, 251] on button "Composites" at bounding box center [437, 248] width 103 height 18
click at [440, 269] on button "Polymers" at bounding box center [437, 270] width 103 height 18
click at [440, 293] on span "Metals & Alloys" at bounding box center [421, 292] width 50 height 10
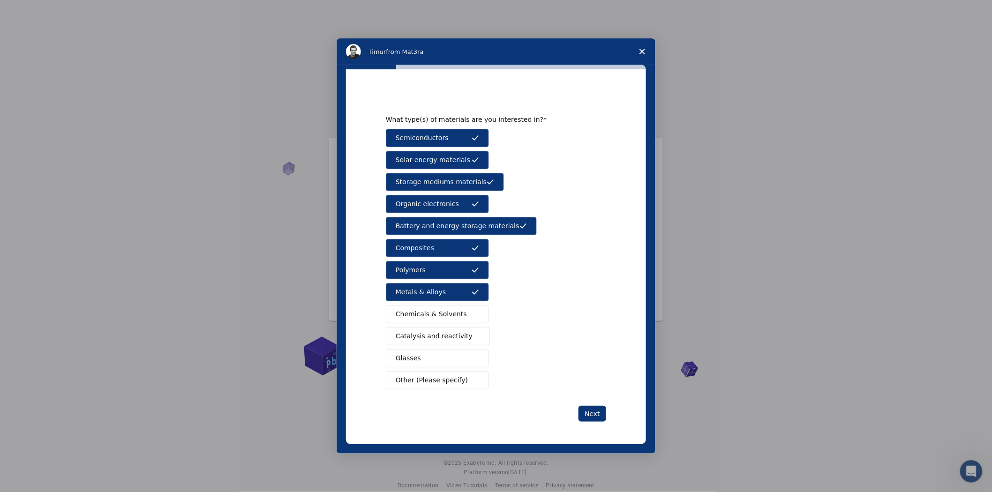
click at [440, 320] on button "Chemicals & Solvents" at bounding box center [437, 314] width 103 height 18
click at [440, 337] on span "Catalysis and reactivity" at bounding box center [434, 337] width 77 height 10
click at [440, 351] on button "Glasses" at bounding box center [437, 358] width 103 height 18
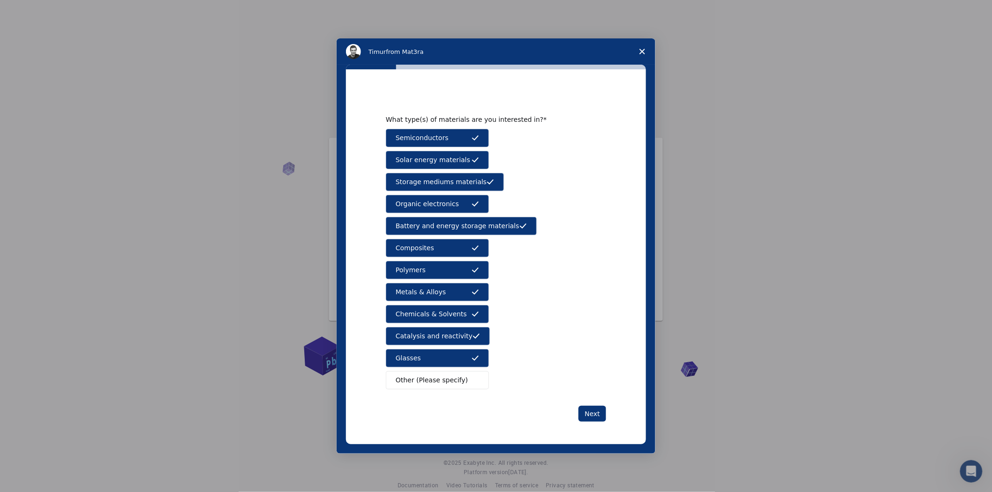
click at [440, 380] on span "Other (Please specify)" at bounding box center [432, 381] width 72 height 10
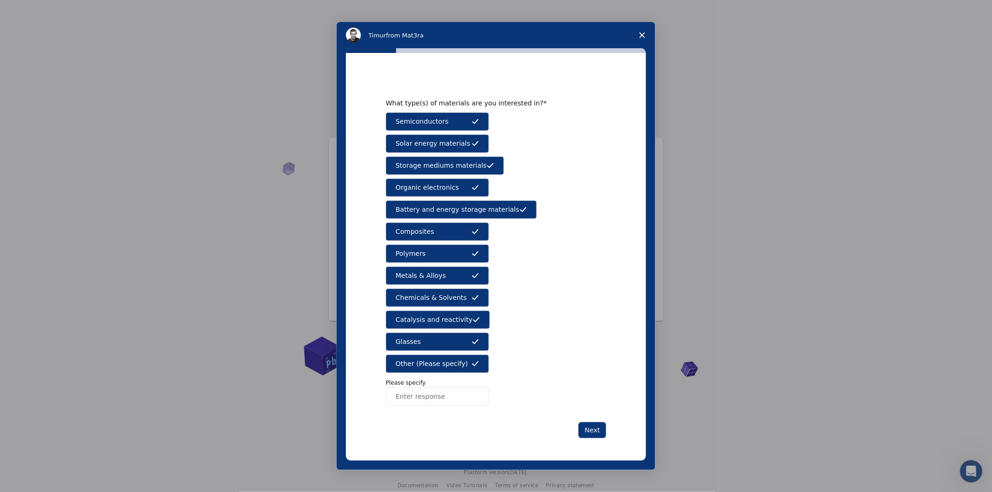
click at [432, 398] on input "Enter response" at bounding box center [437, 396] width 103 height 19
type input "motor"
click at [594, 429] on button "Next" at bounding box center [593, 431] width 28 height 16
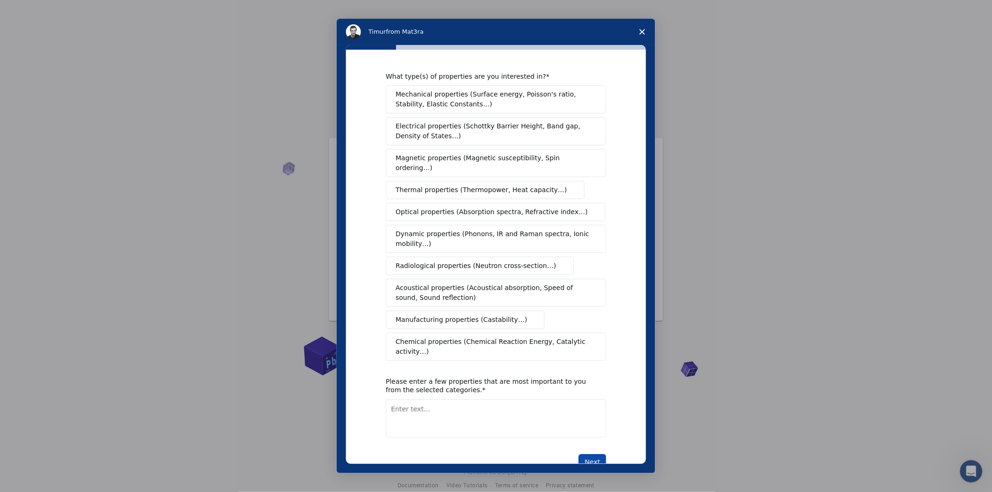
click at [593, 443] on button "Next" at bounding box center [593, 462] width 28 height 16
click at [510, 133] on span "Electrical properties (Schottky Barrier Height, Band gap, Density of States…)" at bounding box center [493, 131] width 195 height 20
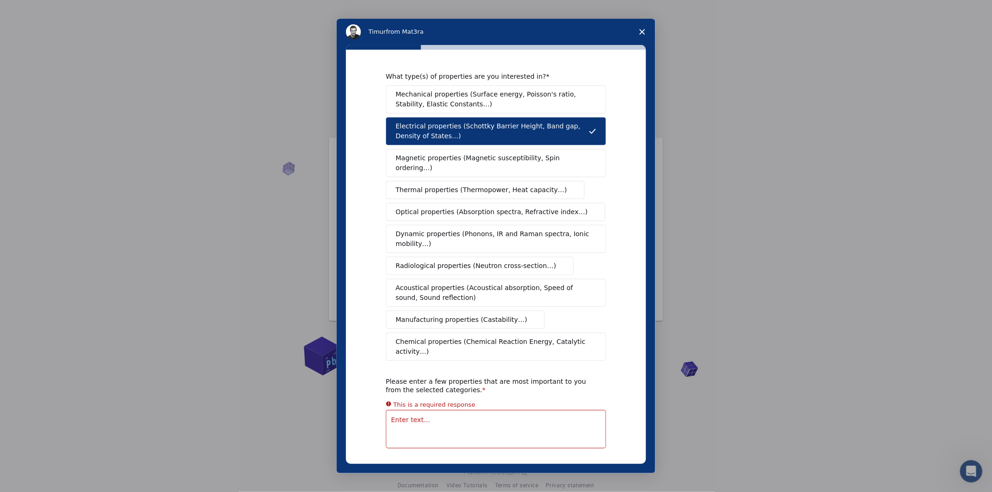
click at [547, 99] on span "Mechanical properties (Surface energy, Poisson's ratio, Stability, Elastic Cons…" at bounding box center [494, 100] width 196 height 20
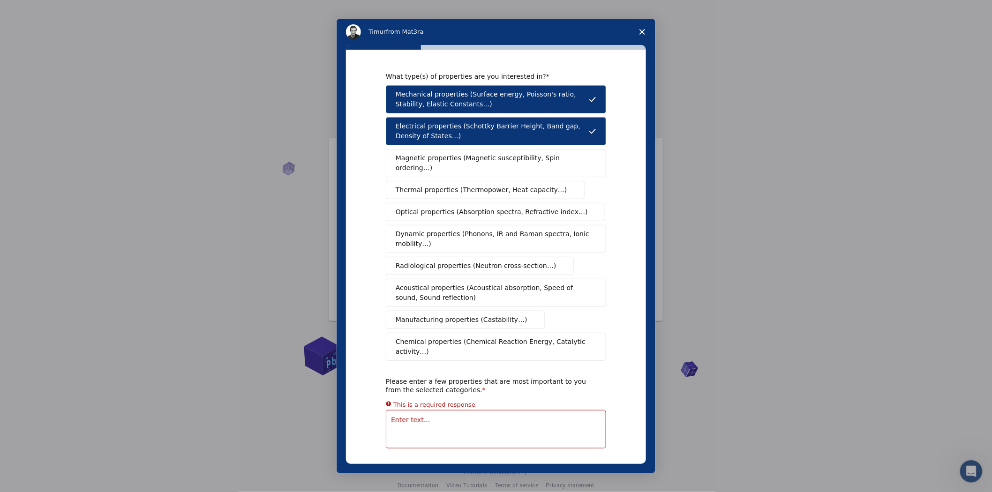
click at [513, 152] on button "Magnetic properties (Magnetic susceptibility, Spin ordering…)" at bounding box center [496, 163] width 220 height 28
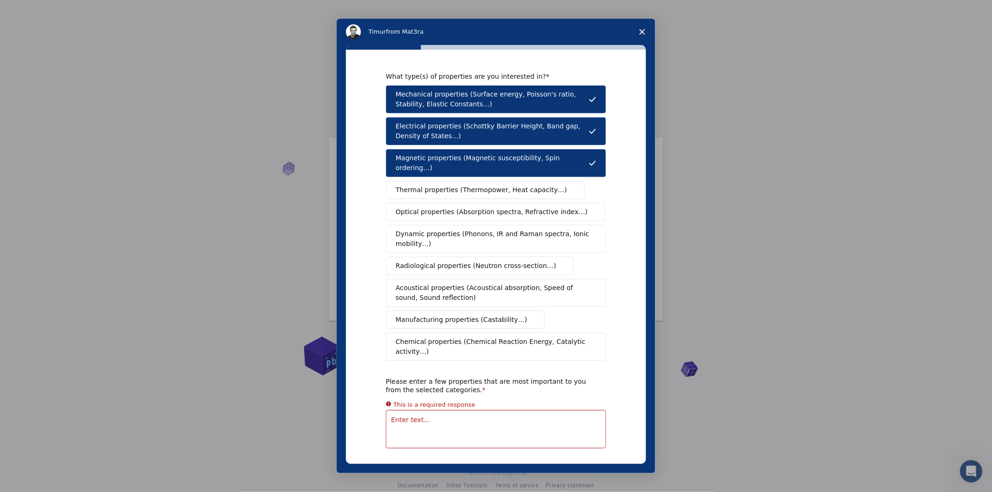
click at [508, 185] on span "Thermal properties (Thermopower, Heat capacity…)" at bounding box center [482, 190] width 172 height 10
click at [508, 203] on button "Optical properties (Absorption spectra, Refractive index…)" at bounding box center [495, 212] width 219 height 18
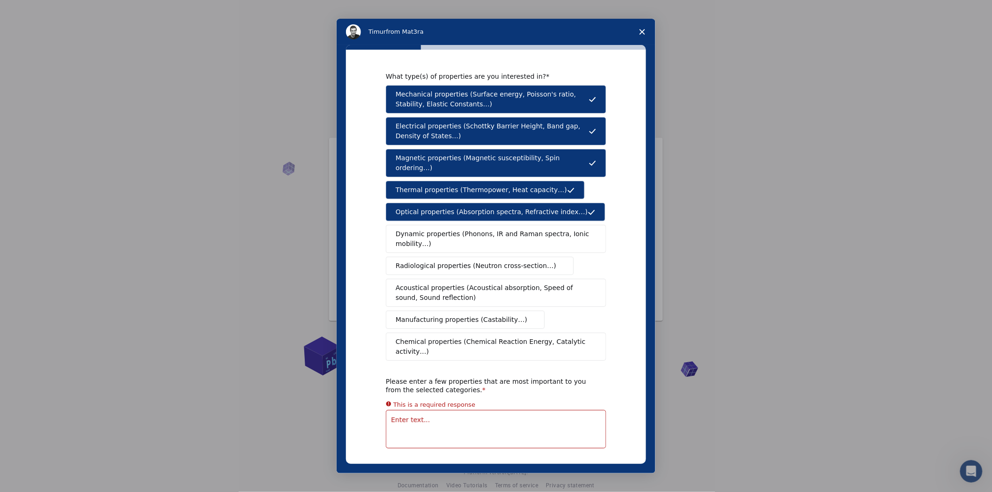
click at [487, 315] on span "Manufacturing properties (Castability…)" at bounding box center [462, 320] width 132 height 10
click at [583, 443] on button "Next" at bounding box center [593, 473] width 28 height 16
click at [589, 443] on button "Next" at bounding box center [593, 473] width 28 height 16
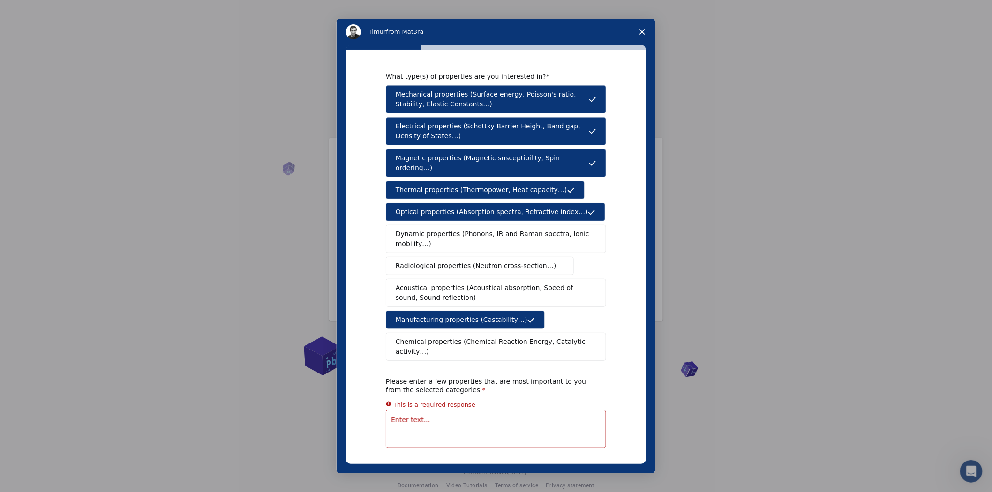
click at [589, 443] on button "Next" at bounding box center [593, 473] width 28 height 16
click at [430, 407] on textarea "Enter text..." at bounding box center [496, 419] width 220 height 38
click at [592, 443] on button "Next" at bounding box center [593, 462] width 28 height 16
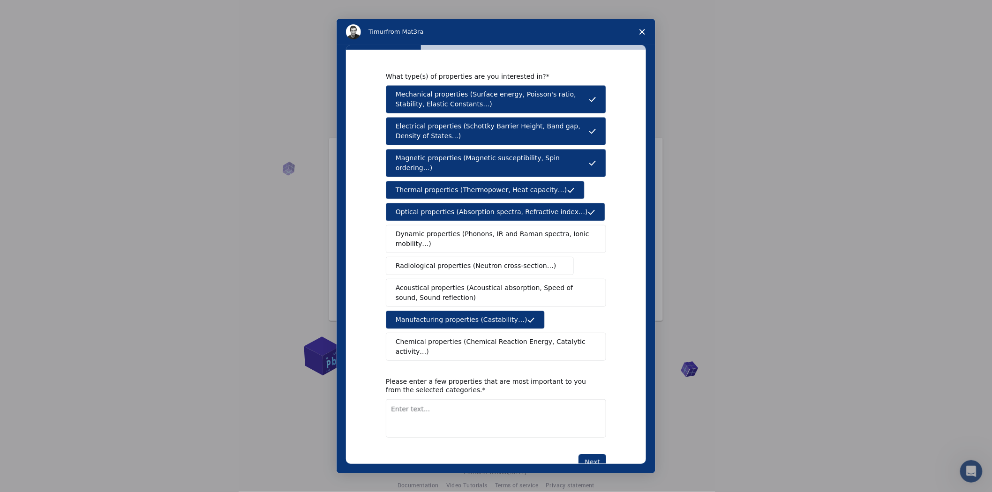
click at [449, 408] on textarea "Enter text..." at bounding box center [496, 419] width 220 height 38
click at [438, 229] on span "Dynamic properties (Phonons, IR and Raman spectra, Ionic mobility…)" at bounding box center [493, 239] width 195 height 20
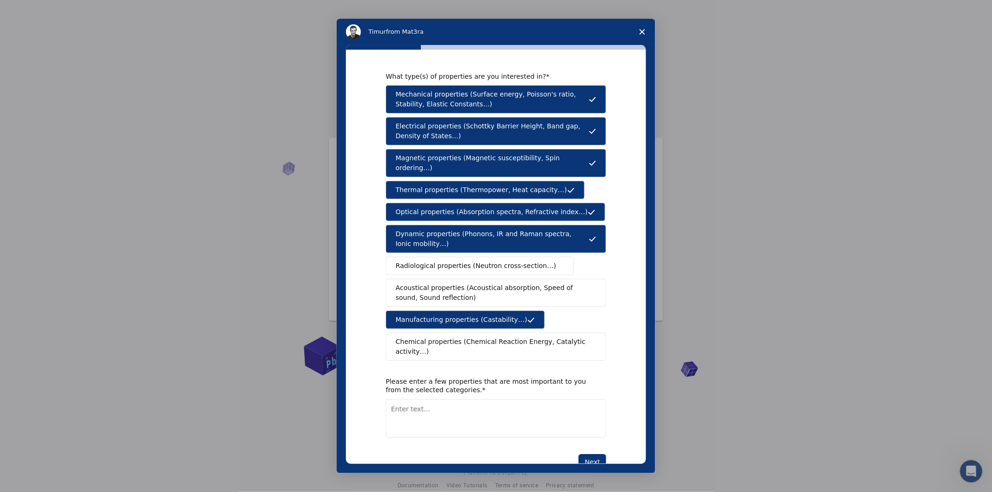
click at [446, 261] on span "Radiological properties (Neutron cross-section…)" at bounding box center [476, 266] width 161 height 10
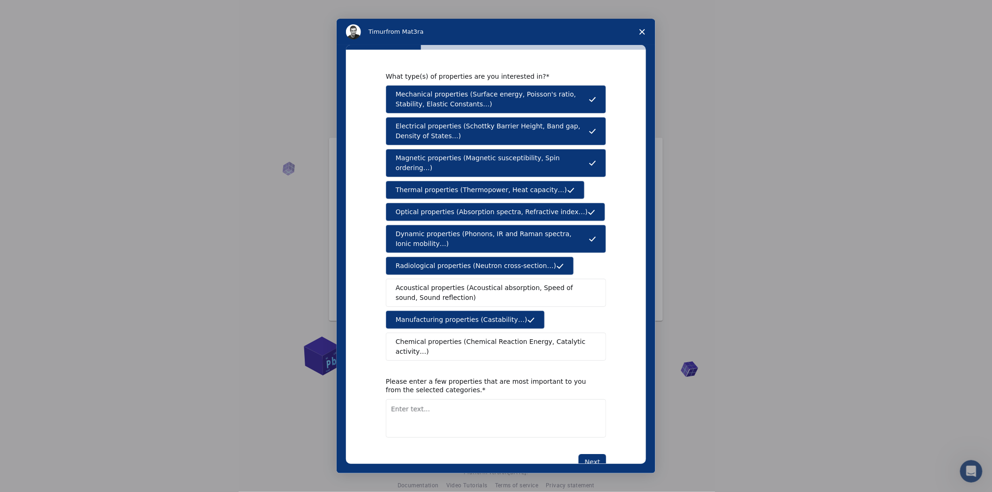
click at [442, 283] on span "Acoustical properties (Acoustical absorption, Speed of sound, Sound reflection)" at bounding box center [493, 293] width 195 height 20
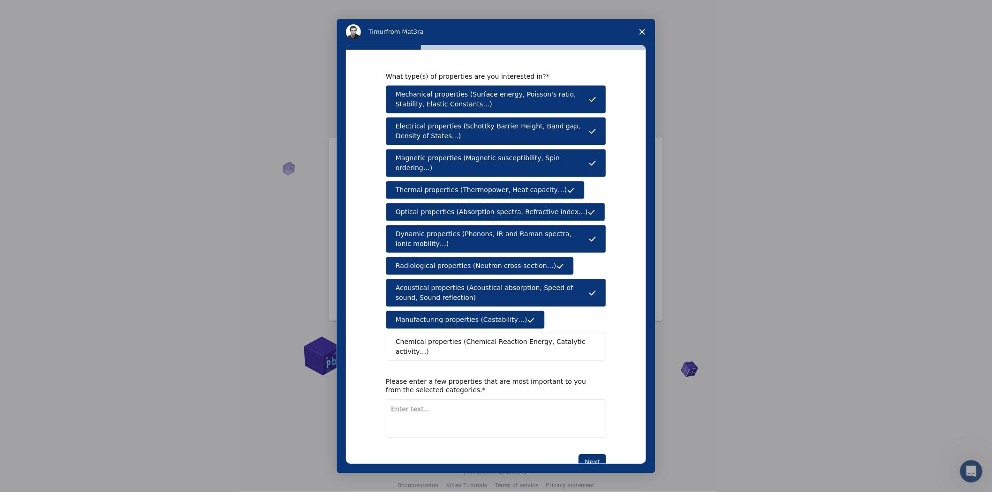
click at [436, 337] on span "Chemical properties (Chemical Reaction Energy, Catalytic activity…)" at bounding box center [493, 347] width 194 height 20
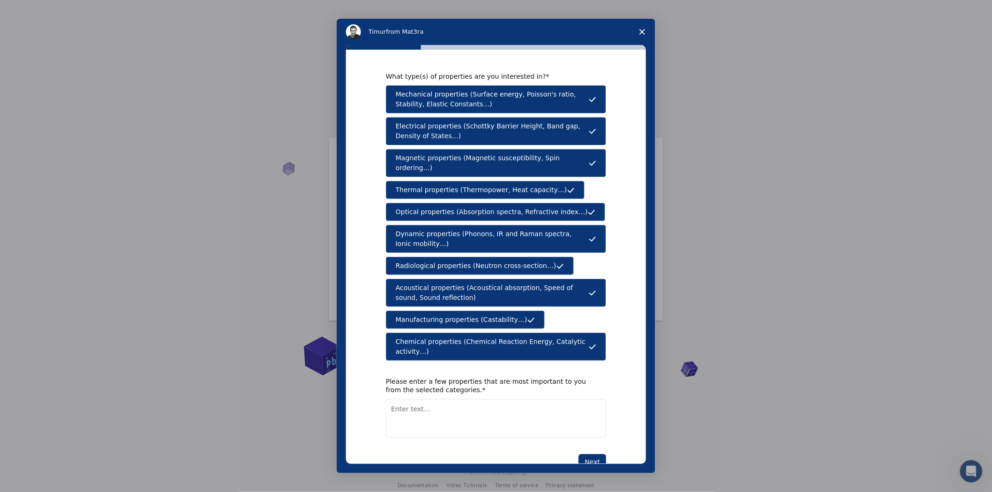
click at [414, 400] on textarea "Enter text..." at bounding box center [496, 419] width 220 height 38
drag, startPoint x: 414, startPoint y: 394, endPoint x: 405, endPoint y: 407, distance: 15.8
click at [405, 407] on textarea "Enter text..." at bounding box center [496, 419] width 220 height 38
type textarea "stator"
click at [591, 443] on button "Next" at bounding box center [593, 462] width 28 height 16
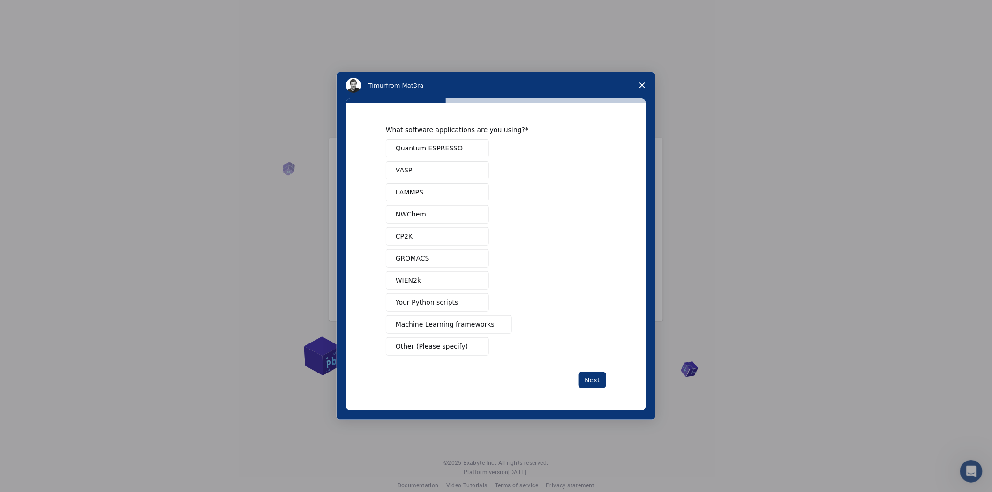
click at [419, 147] on span "Quantum ESPRESSO" at bounding box center [429, 148] width 67 height 10
click at [420, 167] on button "VASP" at bounding box center [437, 170] width 103 height 18
click at [420, 193] on span "LAMMPS" at bounding box center [410, 193] width 28 height 10
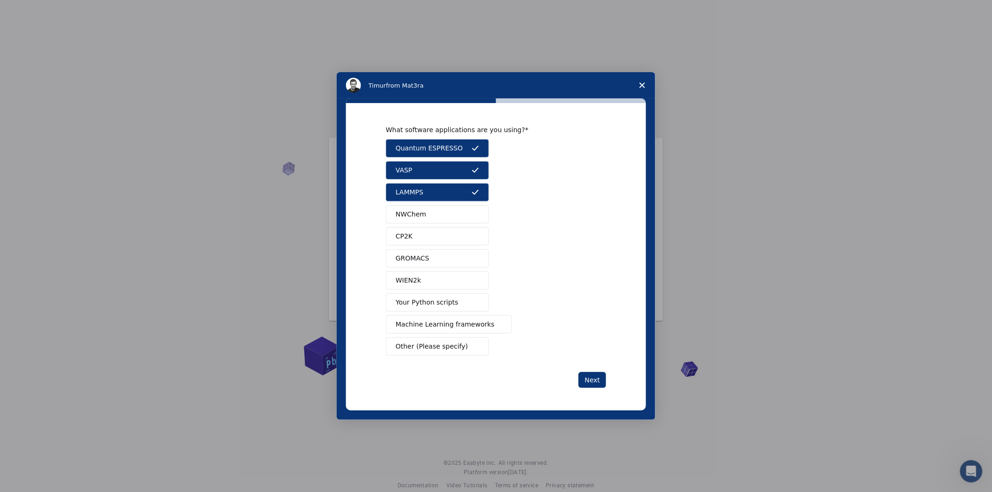
click at [423, 212] on span "NWChem" at bounding box center [411, 215] width 30 height 10
click at [422, 234] on button "CP2K" at bounding box center [437, 236] width 103 height 18
click at [423, 254] on span "GROMACS" at bounding box center [413, 259] width 34 height 10
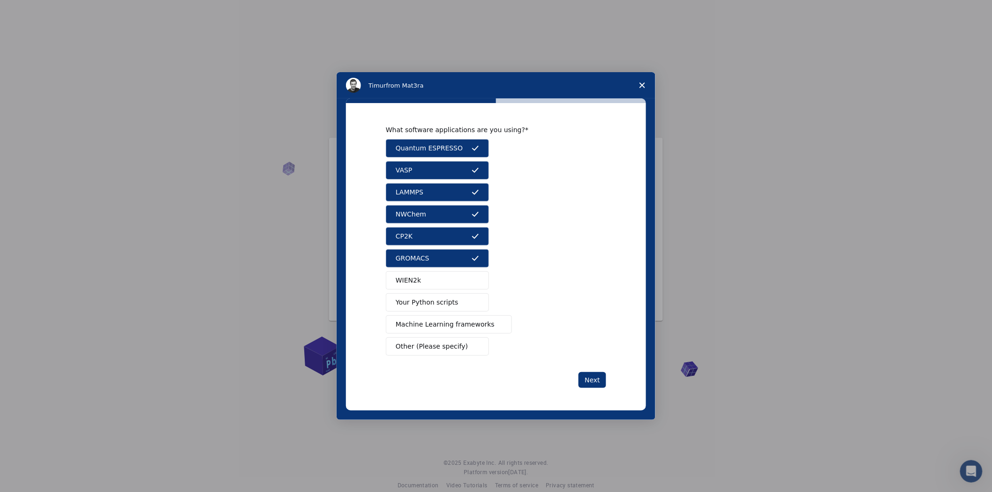
click at [424, 280] on button "WIEN2k" at bounding box center [437, 281] width 103 height 18
click at [423, 310] on button "Your Python scripts" at bounding box center [437, 303] width 103 height 18
click at [423, 329] on button "Machine Learning frameworks" at bounding box center [449, 325] width 126 height 18
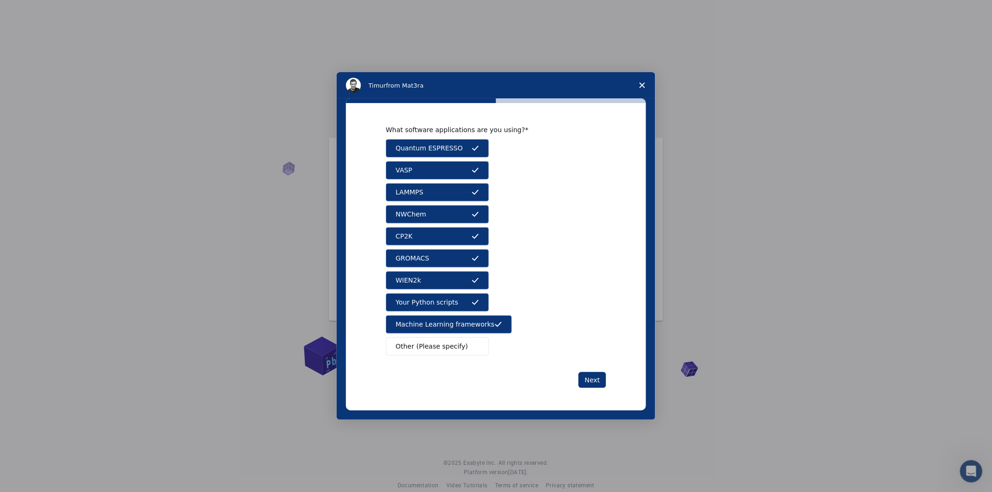
click at [423, 342] on span "Other (Please specify)" at bounding box center [432, 347] width 72 height 10
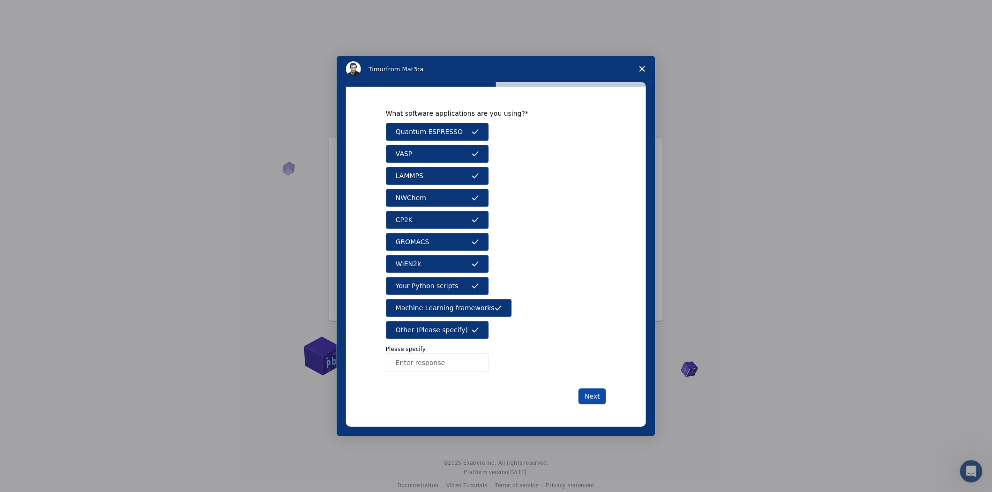
click at [596, 396] on button "Next" at bounding box center [593, 397] width 28 height 16
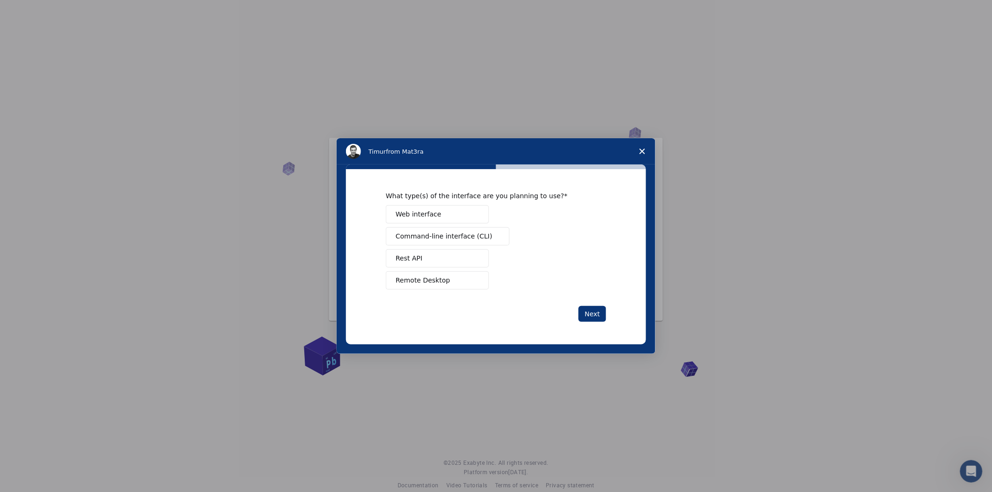
click at [452, 214] on button "Web interface" at bounding box center [437, 214] width 103 height 18
click at [452, 224] on div "Web interface Command-line interface (CLI) Rest API Remote Desktop" at bounding box center [496, 247] width 220 height 84
click at [451, 232] on span "Command-line interface (CLI)" at bounding box center [444, 237] width 97 height 10
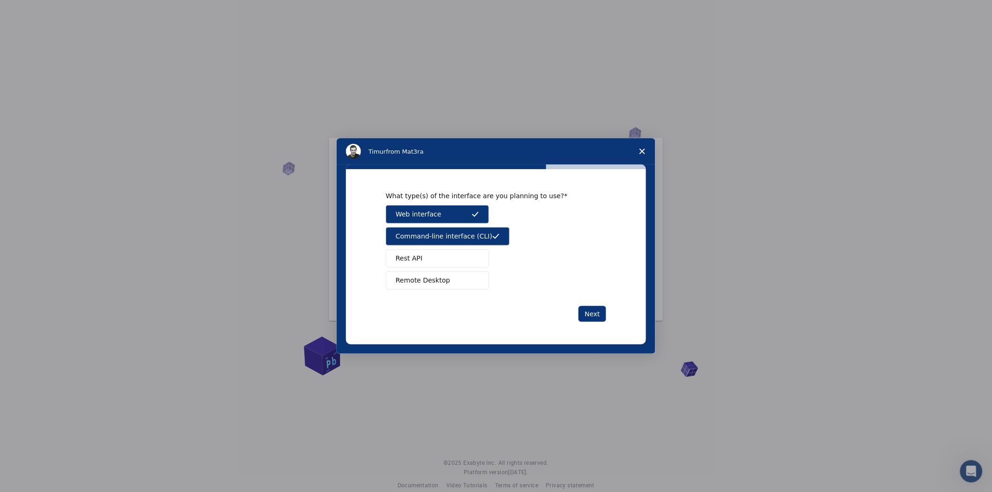
click at [447, 258] on button "Rest API" at bounding box center [437, 258] width 103 height 18
click at [443, 280] on span "Remote Desktop" at bounding box center [423, 281] width 54 height 10
click at [596, 317] on button "Next" at bounding box center [593, 314] width 28 height 16
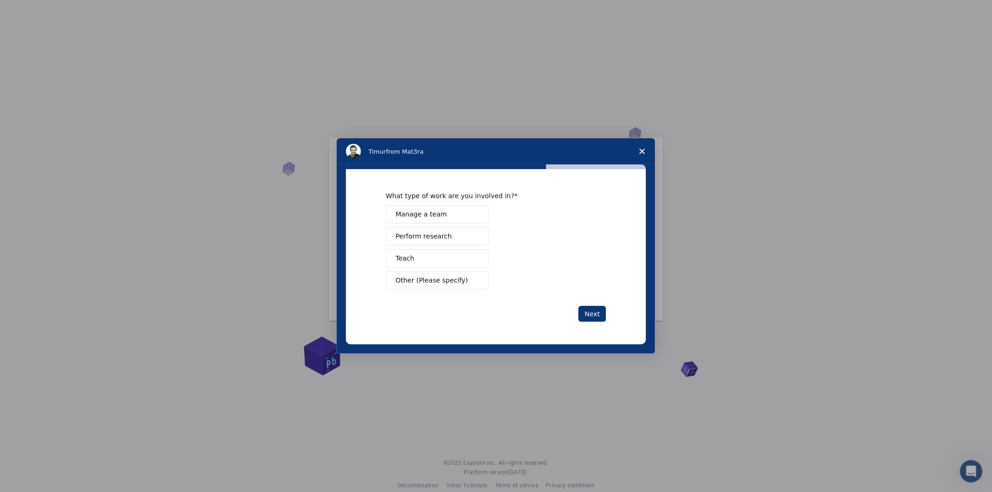
click at [443, 218] on button "Manage a team" at bounding box center [437, 214] width 103 height 18
click at [443, 234] on span "Perform research" at bounding box center [424, 237] width 56 height 10
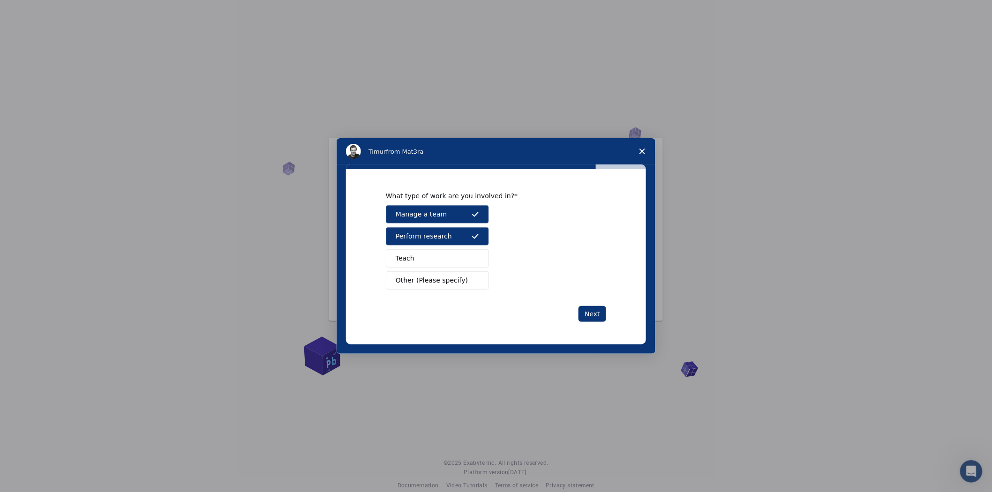
click at [439, 257] on button "Teach" at bounding box center [437, 258] width 103 height 18
click at [437, 277] on span "Other (Please specify)" at bounding box center [432, 281] width 72 height 10
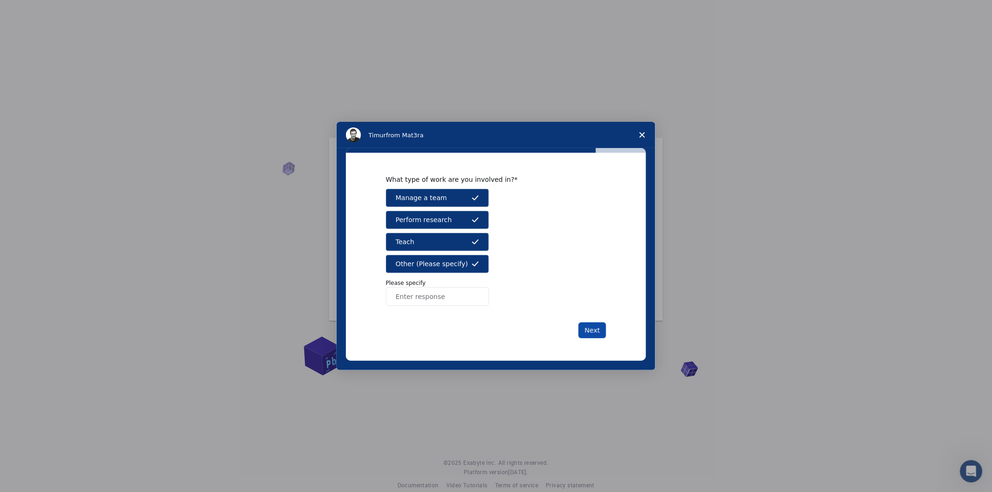
click at [589, 323] on button "Next" at bounding box center [593, 331] width 28 height 16
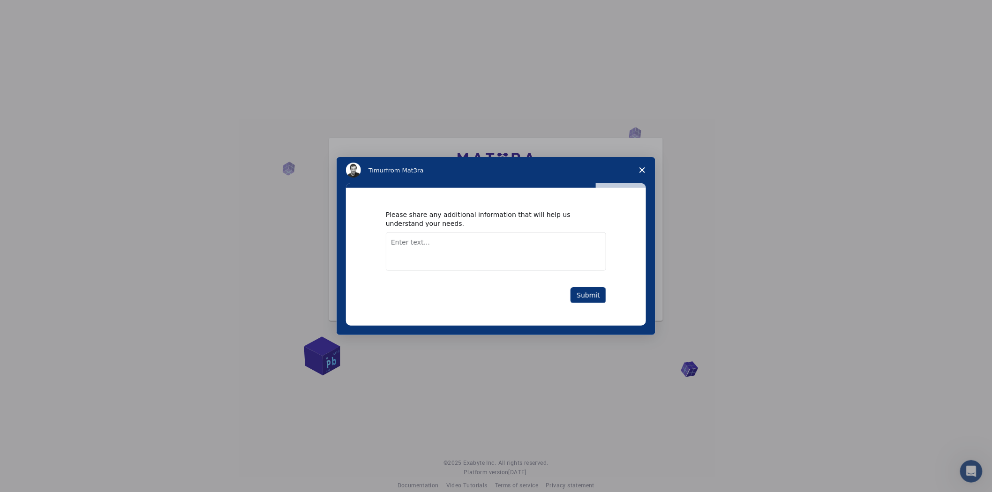
click at [416, 235] on textarea "Enter text..." at bounding box center [496, 252] width 220 height 38
click at [407, 243] on textarea "Enter text..." at bounding box center [496, 252] width 220 height 38
type textarea "g"
type textarea "d"
type textarea "s"
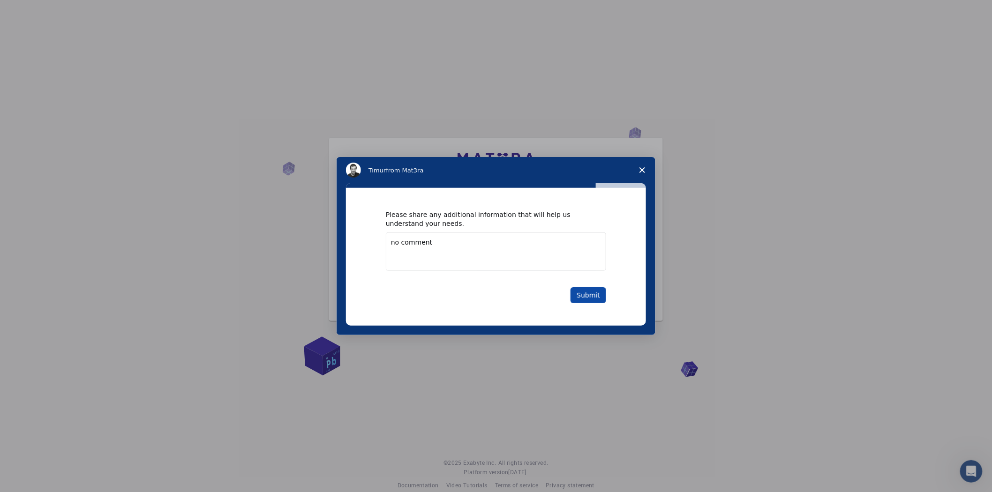
type textarea "no comment"
click at [592, 292] on button "Submit" at bounding box center [589, 295] width 36 height 16
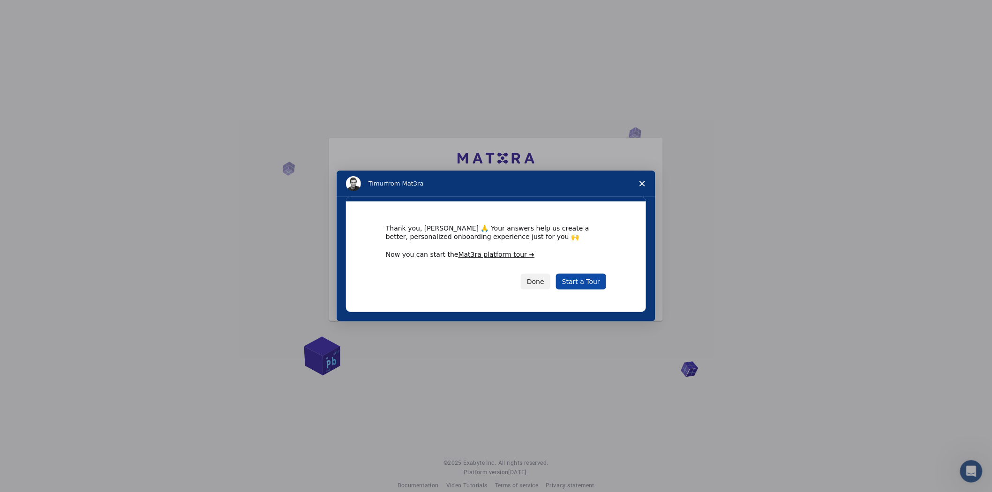
click at [585, 284] on link "Start a Tour" at bounding box center [581, 282] width 50 height 16
